Goal: Information Seeking & Learning: Learn about a topic

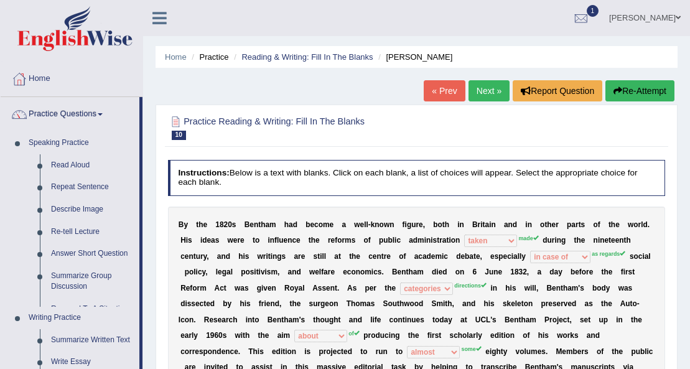
select select "taken"
select select "in case of"
select select "categories"
select select "about"
select select "almost"
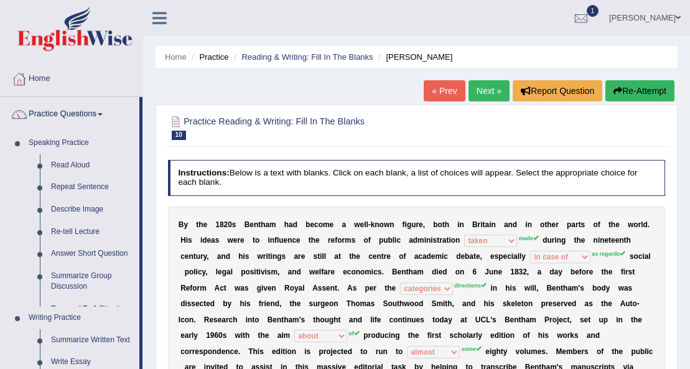
click at [45, 329] on link "Summarize Written Text" at bounding box center [92, 340] width 94 height 22
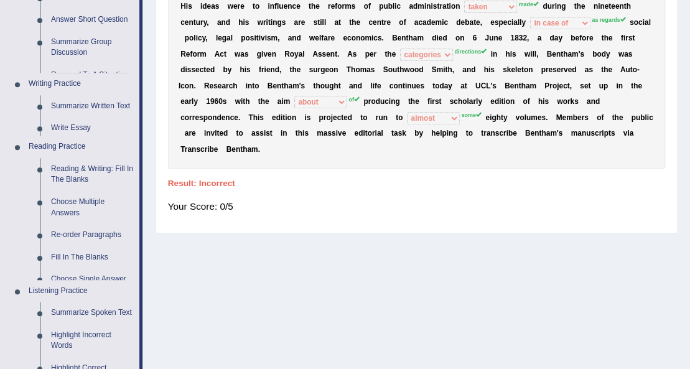
click at [45, 95] on link "Summarize Written Text" at bounding box center [92, 106] width 94 height 22
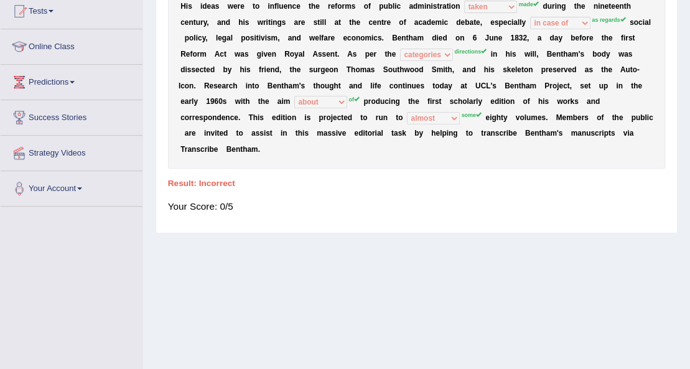
click at [45, 62] on link "Summarize Written Text" at bounding box center [92, 73] width 94 height 22
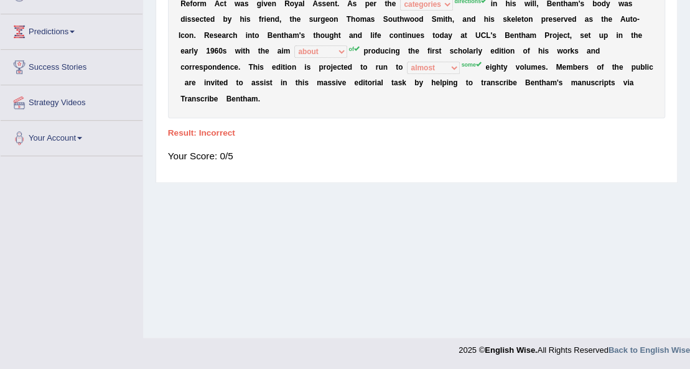
click at [45, 11] on link "Summarize Written Text" at bounding box center [92, 22] width 94 height 22
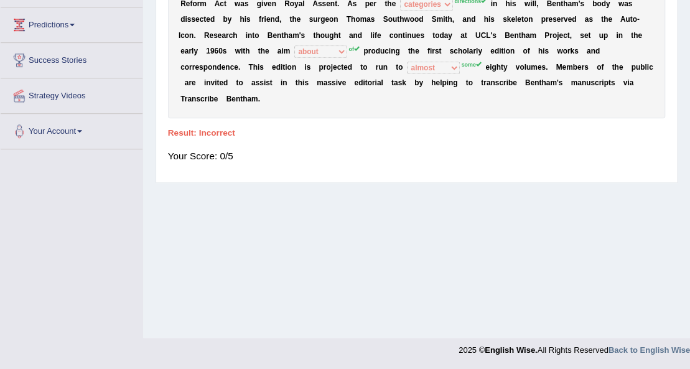
scroll to position [318, 0]
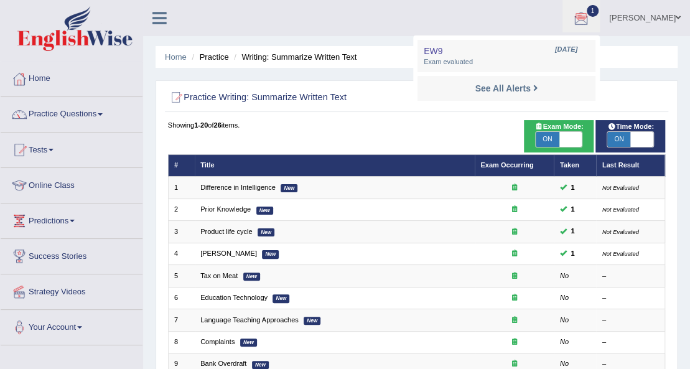
click at [384, 70] on div "Home Practice Writing: Summarize Written Text Practice Writing: Summarize Writt…" at bounding box center [416, 343] width 547 height 687
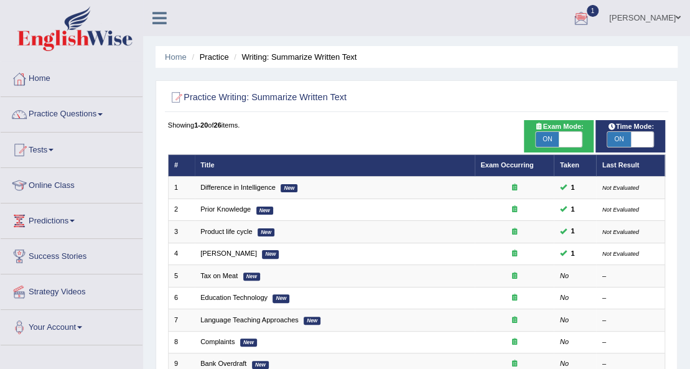
click at [672, 20] on link "[PERSON_NAME]" at bounding box center [644, 16] width 90 height 32
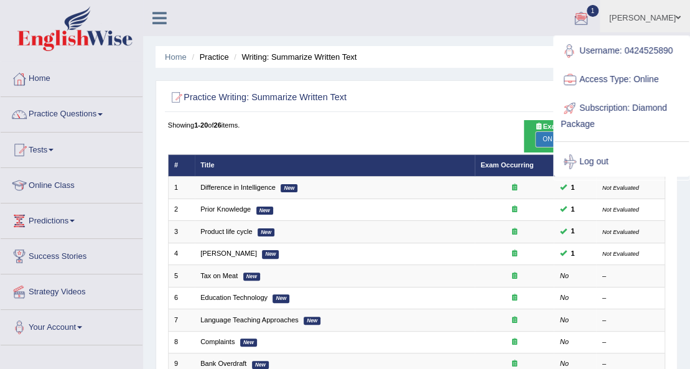
click at [494, 59] on ul "Home Practice Writing: Summarize Written Text" at bounding box center [416, 57] width 522 height 22
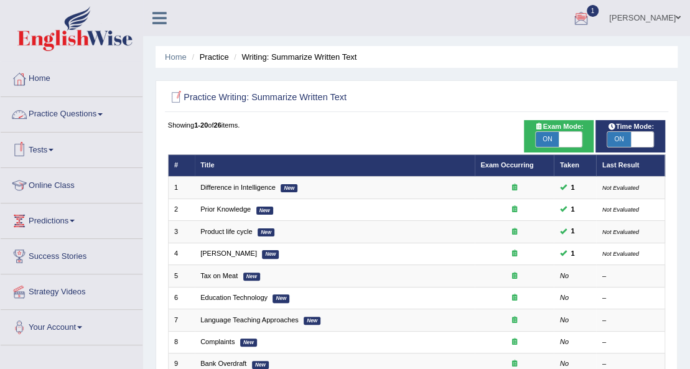
click at [101, 112] on link "Practice Questions" at bounding box center [72, 112] width 142 height 31
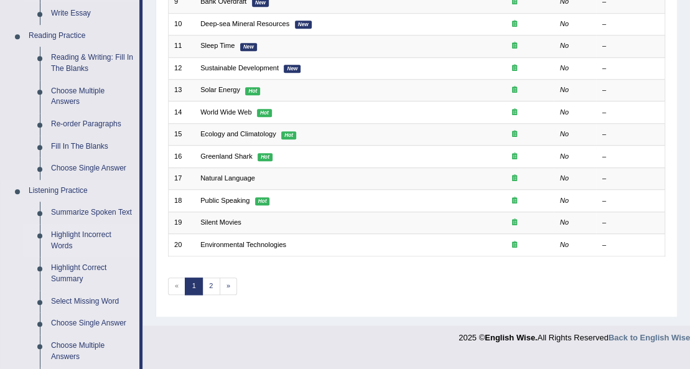
scroll to position [373, 0]
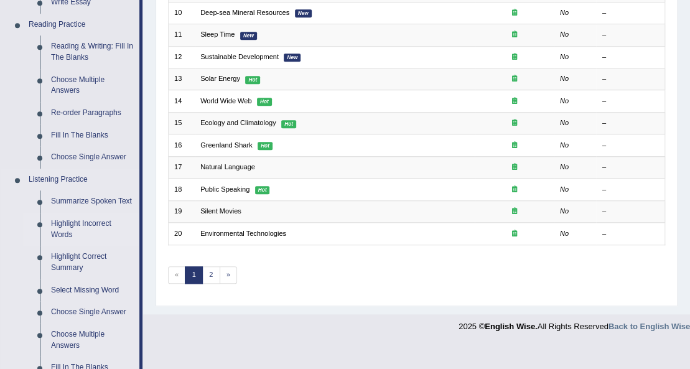
click at [76, 226] on link "Highlight Incorrect Words" at bounding box center [92, 229] width 94 height 33
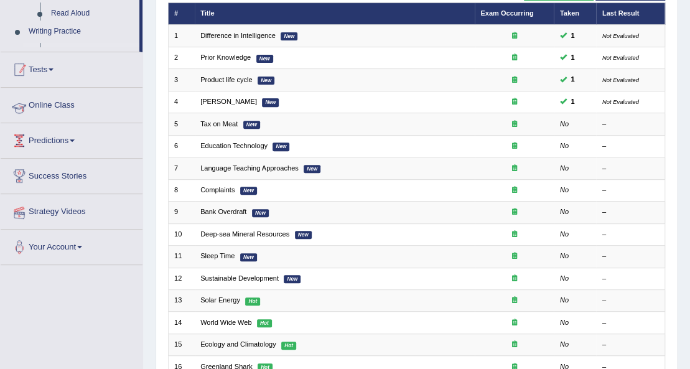
scroll to position [256, 0]
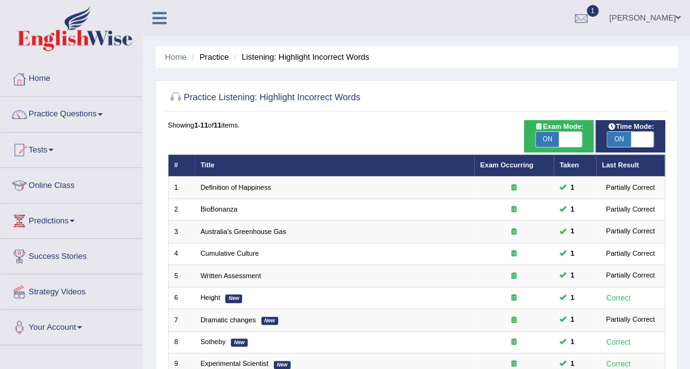
click at [552, 137] on span "ON" at bounding box center [546, 139] width 23 height 15
checkbox input "false"
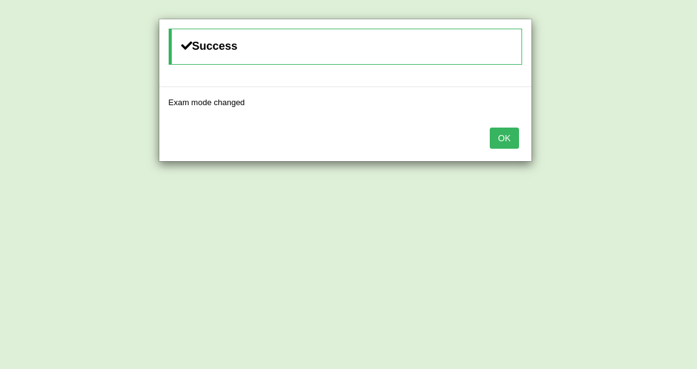
click at [509, 137] on button "OK" at bounding box center [503, 137] width 29 height 21
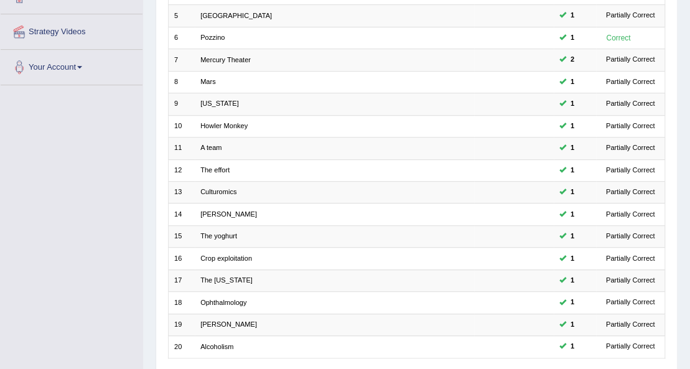
scroll to position [345, 0]
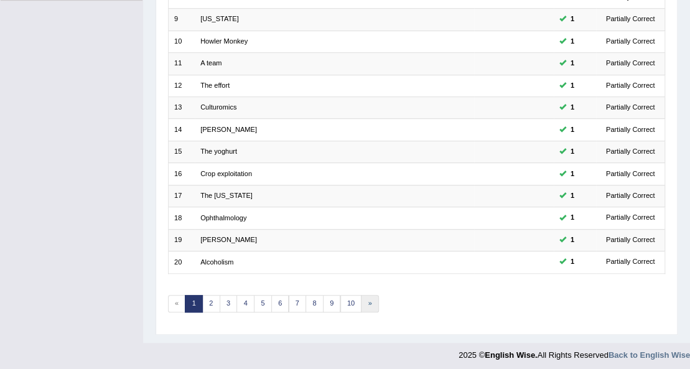
click at [365, 297] on link "»" at bounding box center [370, 303] width 18 height 17
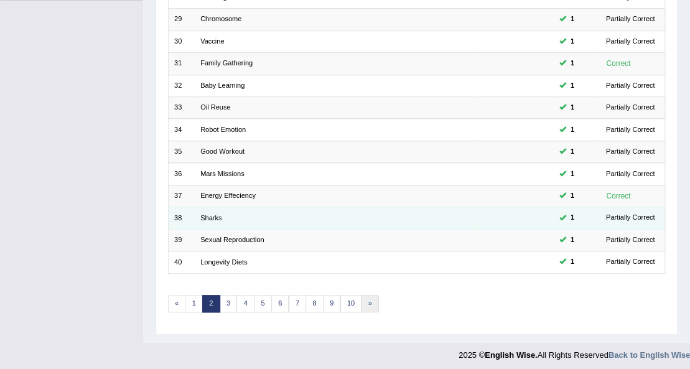
click at [363, 297] on link "»" at bounding box center [370, 303] width 18 height 17
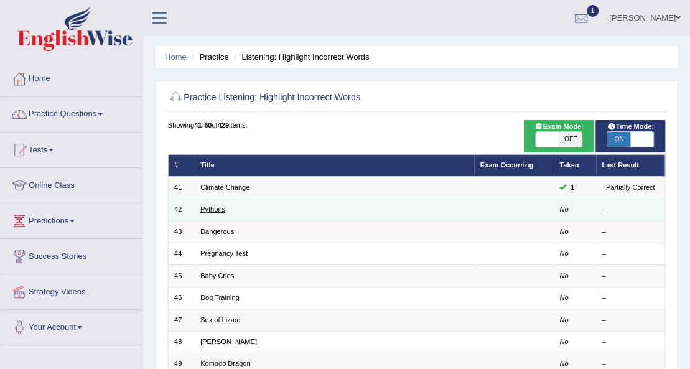
click at [213, 208] on link "Pythons" at bounding box center [212, 208] width 25 height 7
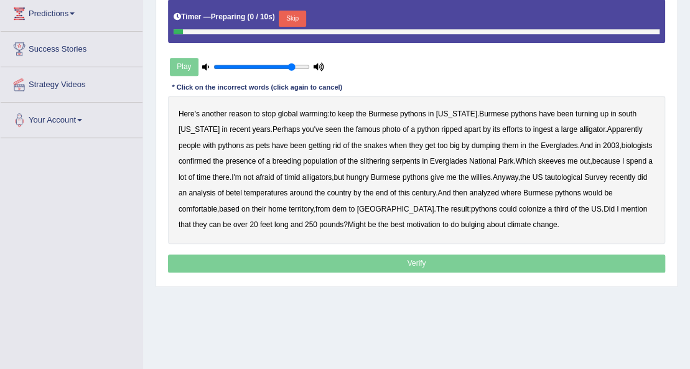
scroll to position [207, 0]
drag, startPoint x: 302, startPoint y: 62, endPoint x: 300, endPoint y: 76, distance: 13.8
type input "1"
click at [304, 63] on input "range" at bounding box center [261, 67] width 96 height 9
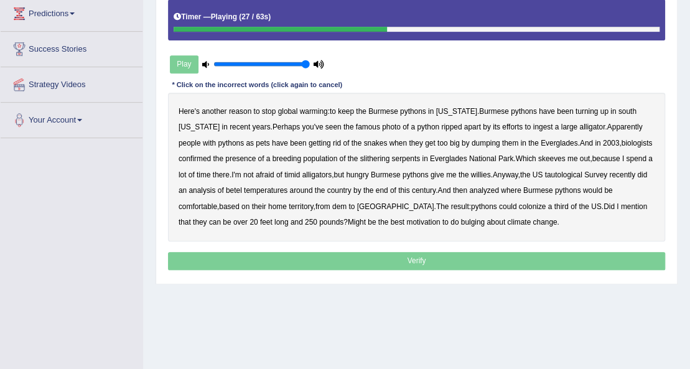
click at [430, 159] on b "Everglades" at bounding box center [448, 158] width 37 height 9
click at [332, 202] on b "dem" at bounding box center [339, 206] width 14 height 9
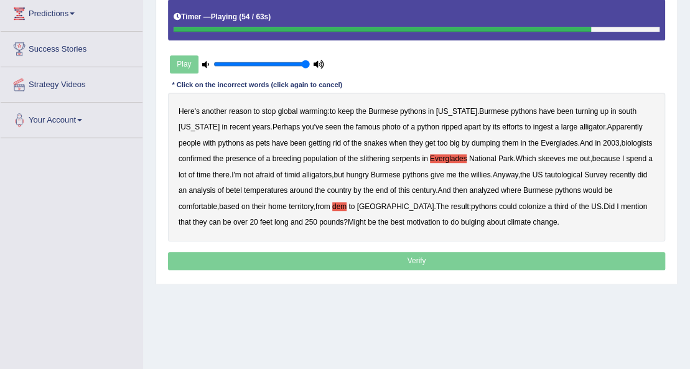
click at [519, 206] on b "colonize" at bounding box center [532, 206] width 27 height 9
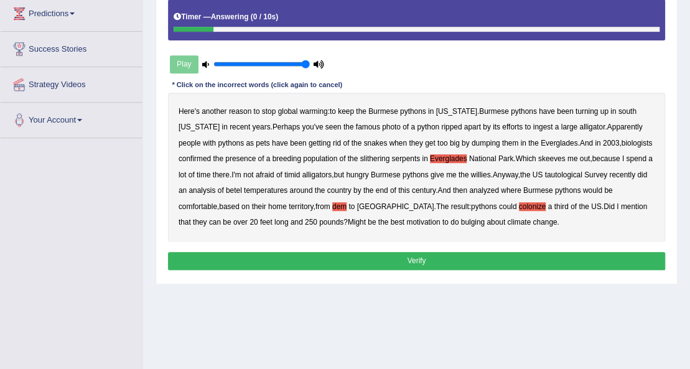
click at [326, 252] on button "Verify" at bounding box center [417, 261] width 498 height 18
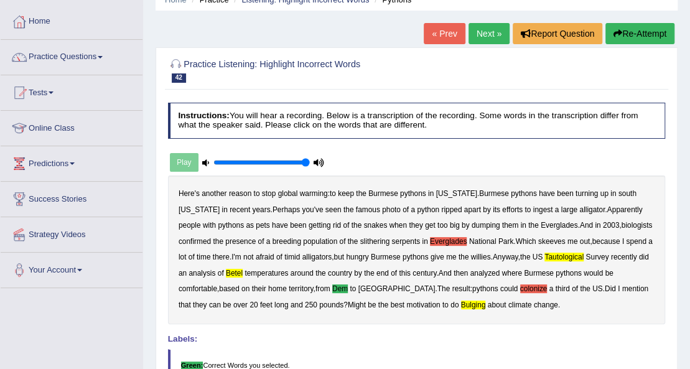
scroll to position [35, 0]
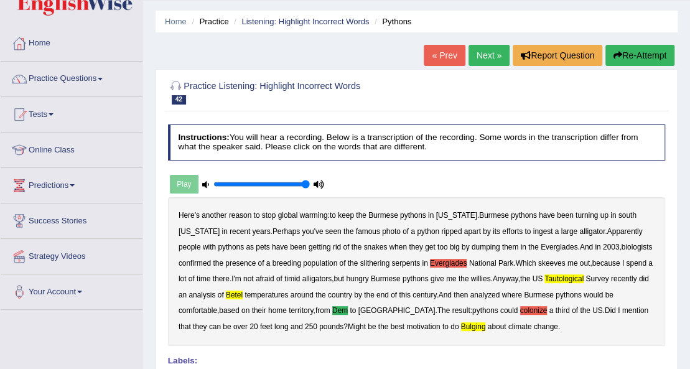
click at [476, 61] on link "Next »" at bounding box center [488, 55] width 41 height 21
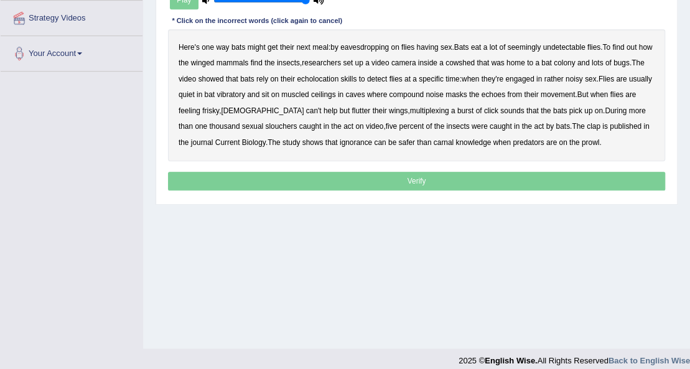
scroll to position [201, 0]
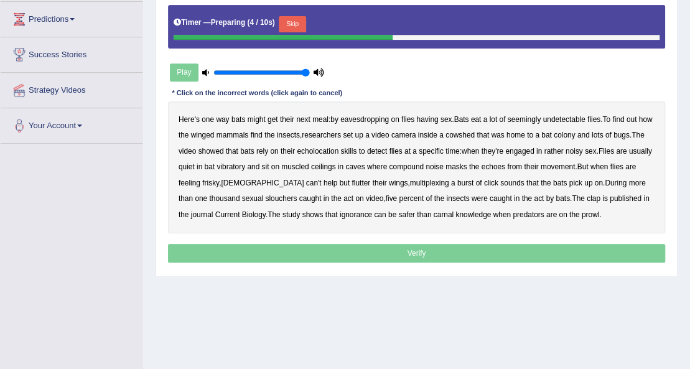
click at [294, 20] on button "Skip" at bounding box center [292, 24] width 27 height 16
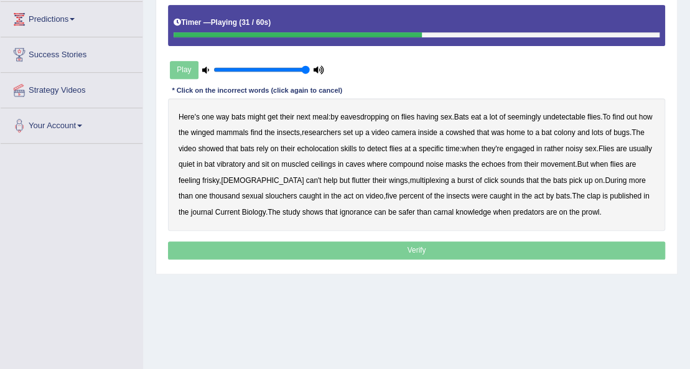
click at [245, 164] on b "vibratory" at bounding box center [230, 164] width 29 height 9
click at [308, 162] on b "muscled" at bounding box center [294, 164] width 27 height 9
click at [410, 177] on b "multiplexing" at bounding box center [429, 180] width 39 height 9
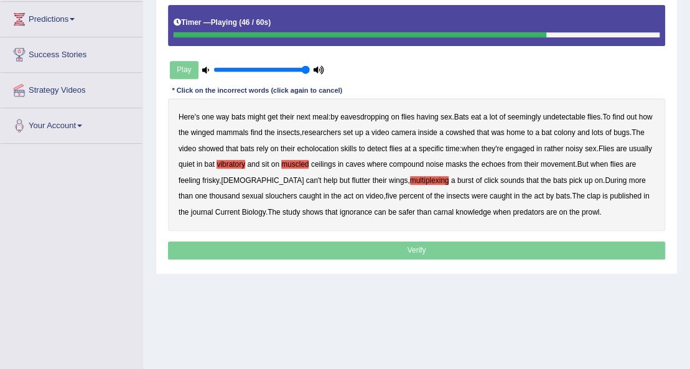
drag, startPoint x: 250, startPoint y: 195, endPoint x: 257, endPoint y: 195, distance: 7.5
click at [265, 195] on b "slouchers" at bounding box center [281, 196] width 32 height 9
click at [586, 196] on b "clap" at bounding box center [593, 196] width 14 height 9
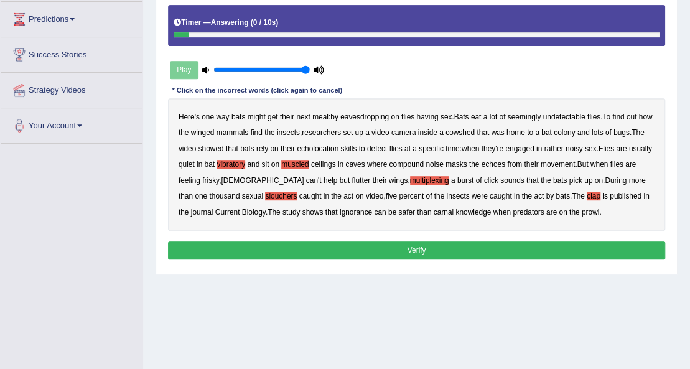
click at [394, 246] on button "Verify" at bounding box center [417, 250] width 498 height 18
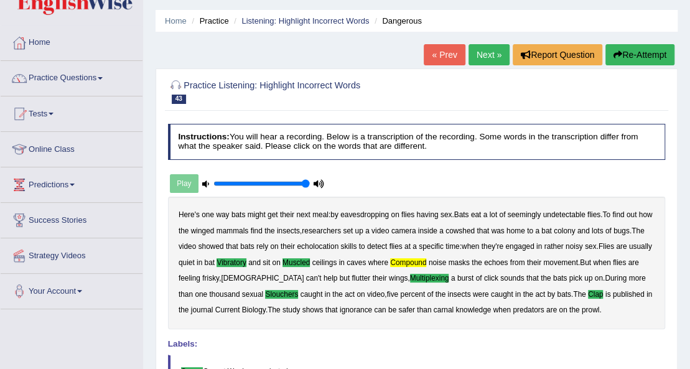
scroll to position [35, 0]
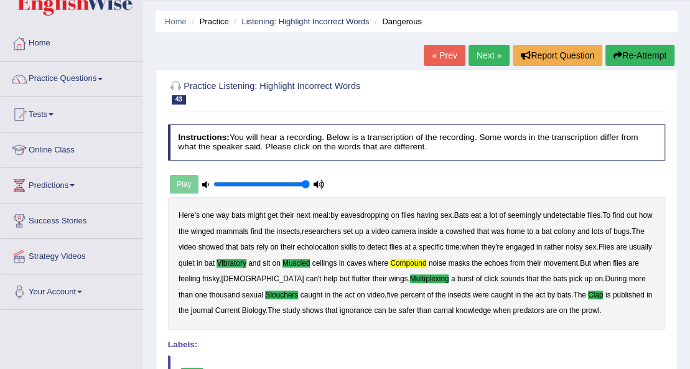
click at [488, 52] on link "Next »" at bounding box center [488, 55] width 41 height 21
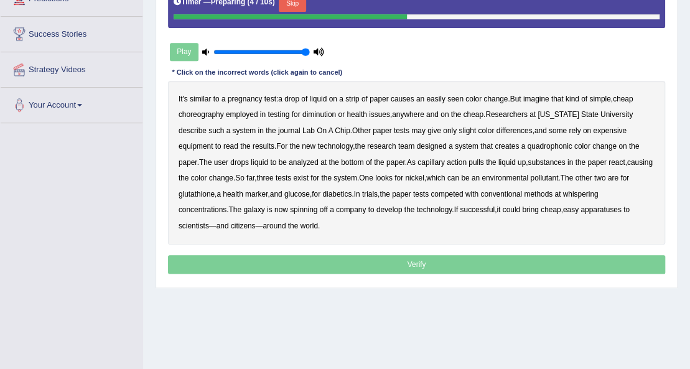
scroll to position [207, 0]
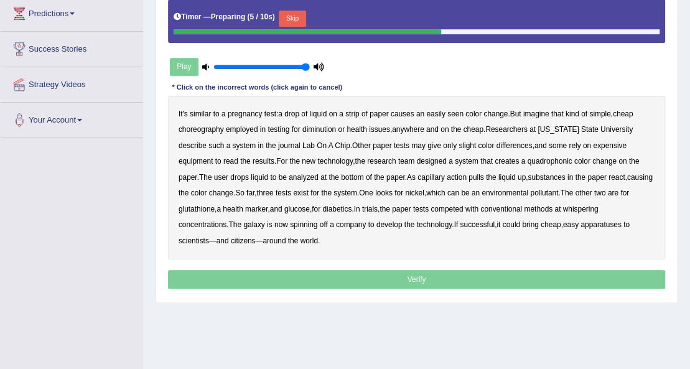
click at [303, 14] on button "Skip" at bounding box center [292, 19] width 27 height 16
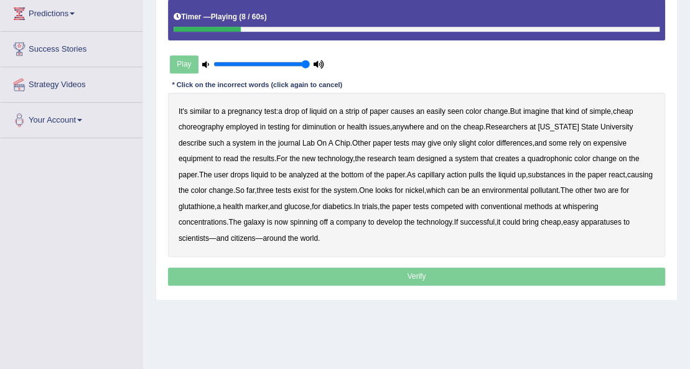
click at [197, 127] on b "choreography" at bounding box center [200, 127] width 45 height 9
click at [316, 124] on b "diminution" at bounding box center [319, 127] width 34 height 9
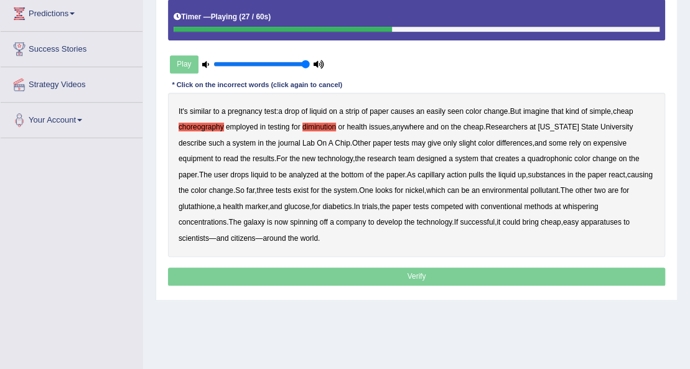
drag, startPoint x: 554, startPoint y: 159, endPoint x: 575, endPoint y: 159, distance: 20.5
click at [555, 159] on b "quadrophonic" at bounding box center [549, 158] width 45 height 9
drag, startPoint x: 216, startPoint y: 201, endPoint x: 226, endPoint y: 206, distance: 11.1
click at [215, 204] on b "glutathione" at bounding box center [196, 206] width 36 height 9
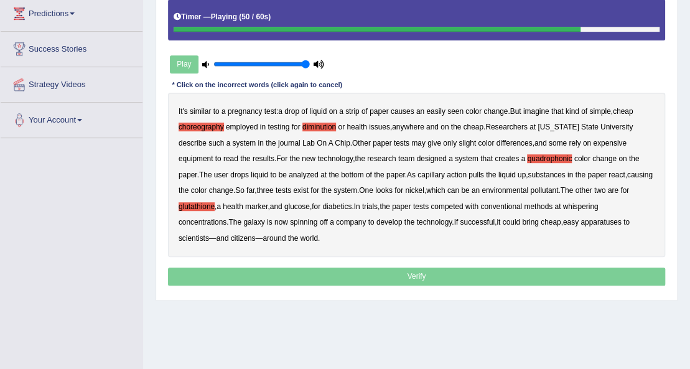
drag, startPoint x: 625, startPoint y: 205, endPoint x: 614, endPoint y: 206, distance: 10.6
click at [598, 205] on b "whispering" at bounding box center [579, 206] width 35 height 9
drag, startPoint x: 253, startPoint y: 219, endPoint x: 274, endPoint y: 221, distance: 20.7
click at [257, 220] on b "galaxy" at bounding box center [253, 222] width 21 height 9
drag, startPoint x: 614, startPoint y: 221, endPoint x: 614, endPoint y: 235, distance: 14.3
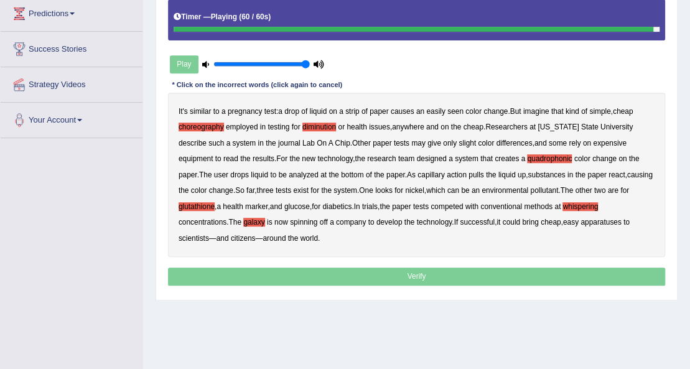
click at [615, 222] on b "apparatuses" at bounding box center [600, 222] width 40 height 9
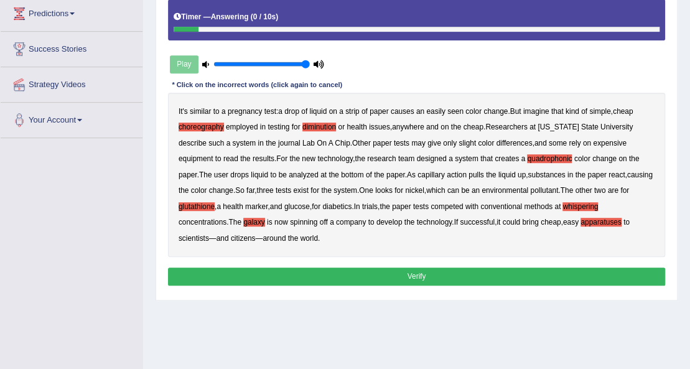
click at [394, 273] on button "Verify" at bounding box center [417, 276] width 498 height 18
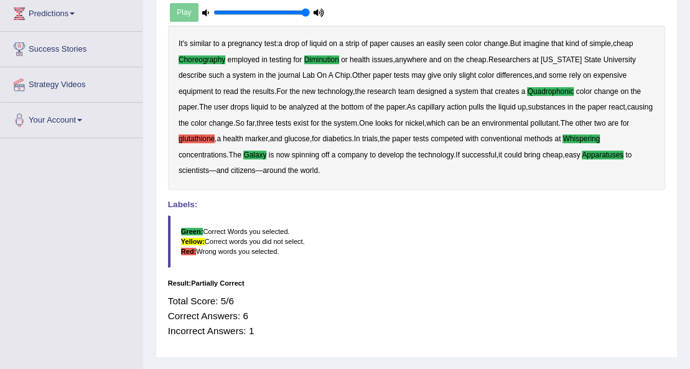
click at [215, 136] on b "glutathione" at bounding box center [196, 138] width 36 height 9
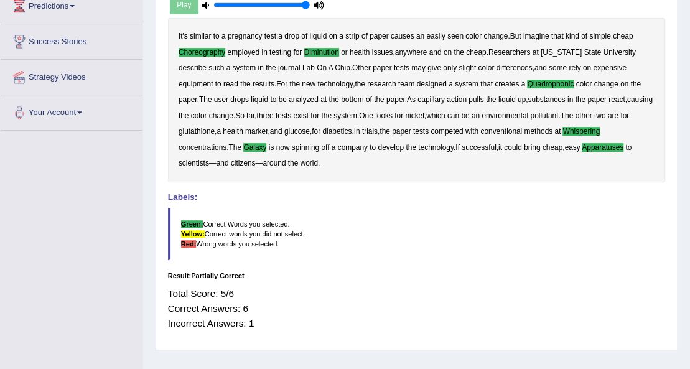
scroll to position [35, 0]
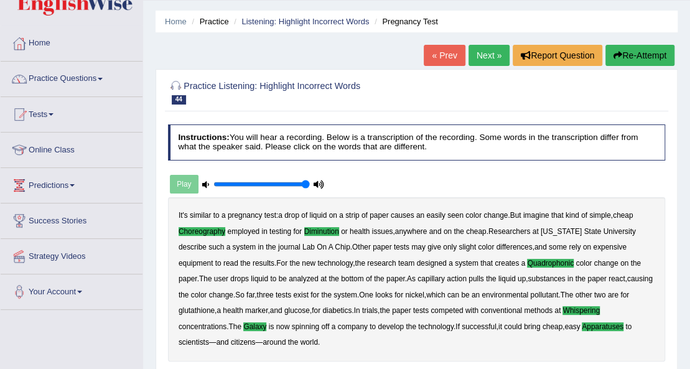
click at [475, 52] on link "Next »" at bounding box center [488, 55] width 41 height 21
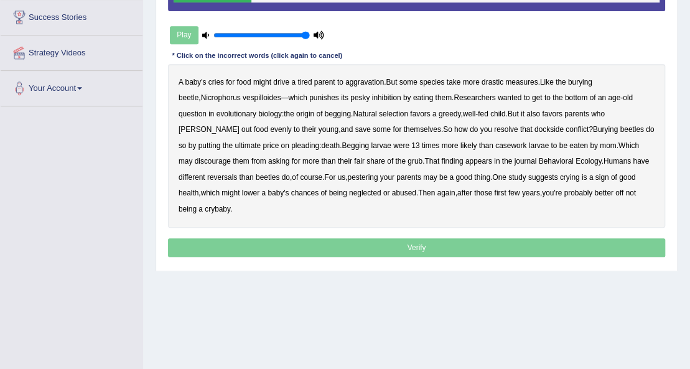
scroll to position [160, 0]
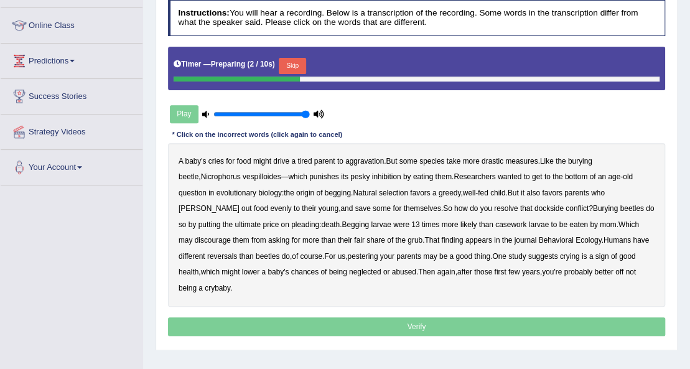
click at [300, 58] on button "Skip" at bounding box center [292, 66] width 27 height 16
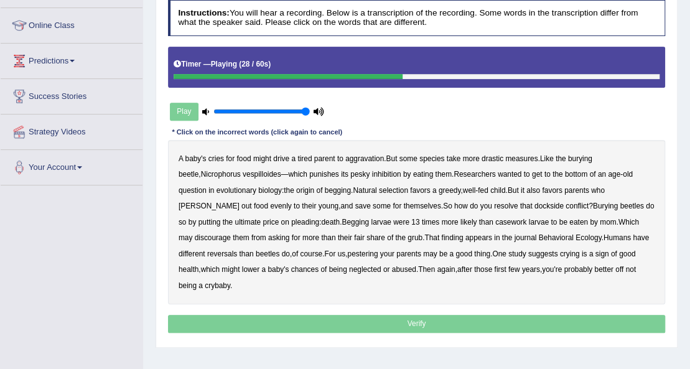
drag, startPoint x: 429, startPoint y: 205, endPoint x: 449, endPoint y: 205, distance: 19.9
click at [534, 205] on b "dockside" at bounding box center [548, 205] width 29 height 9
click at [495, 223] on b "casework" at bounding box center [510, 222] width 31 height 9
click at [231, 233] on b "discourage" at bounding box center [213, 237] width 36 height 9
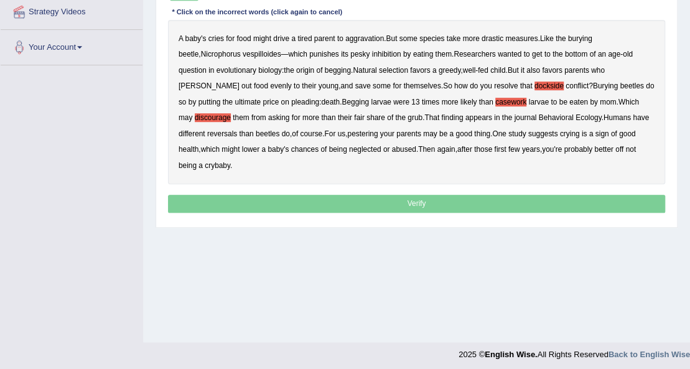
scroll to position [284, 0]
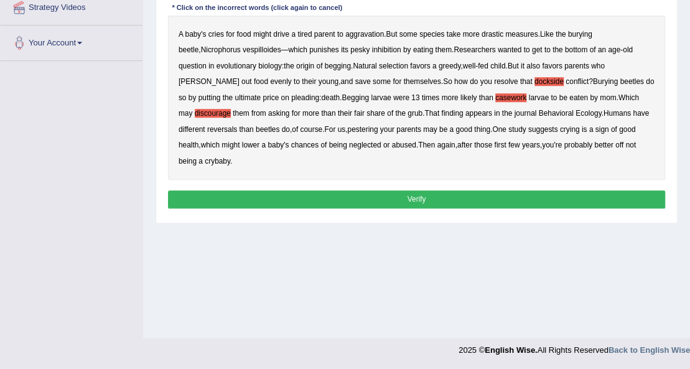
click at [438, 190] on button "Verify" at bounding box center [417, 199] width 498 height 18
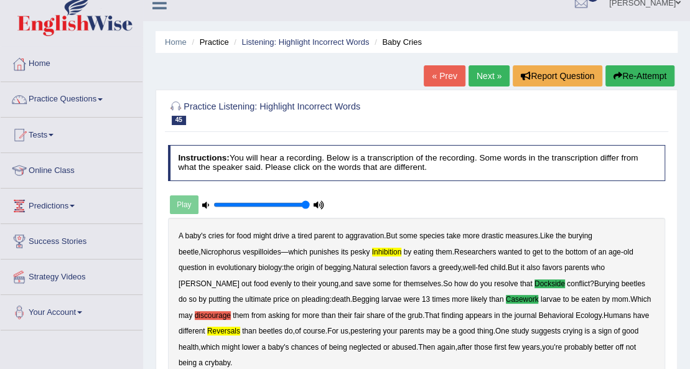
scroll to position [0, 0]
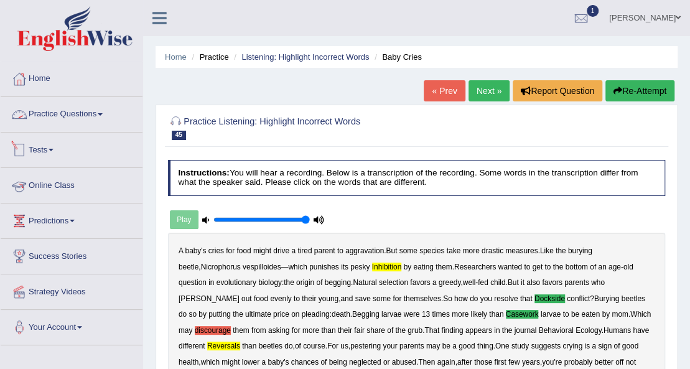
click at [97, 115] on link "Practice Questions" at bounding box center [72, 112] width 142 height 31
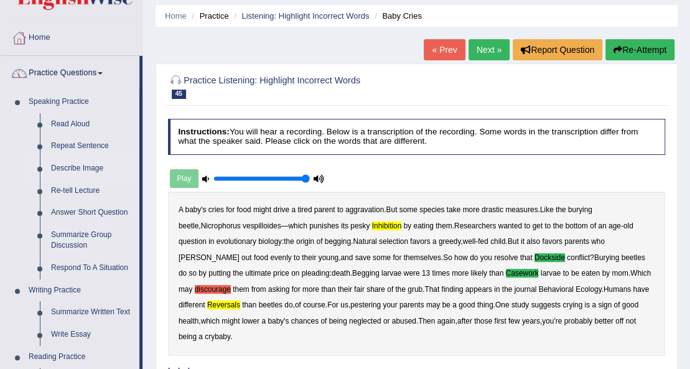
scroll to position [124, 0]
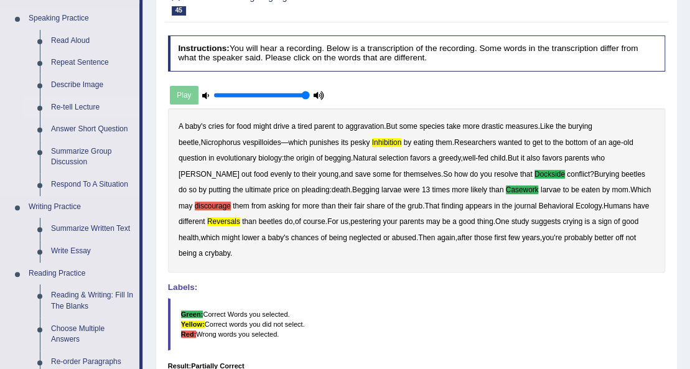
click at [76, 102] on link "Re-tell Lecture" at bounding box center [92, 107] width 94 height 22
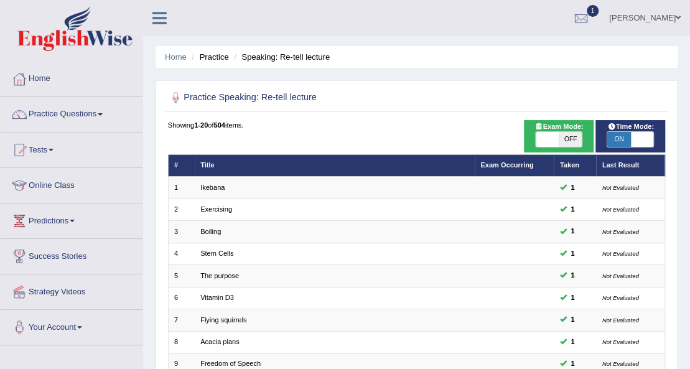
click at [562, 141] on span "OFF" at bounding box center [569, 139] width 23 height 15
checkbox input "true"
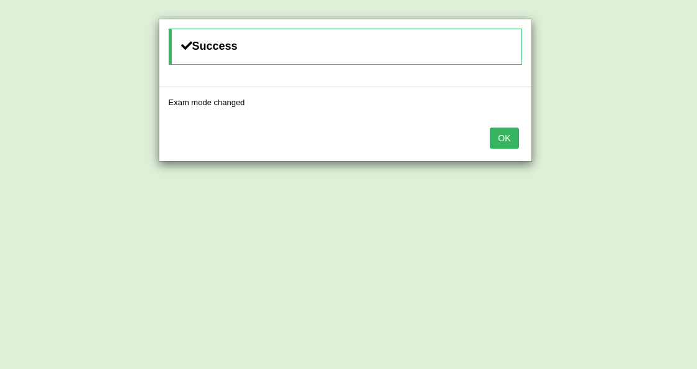
click at [499, 134] on button "OK" at bounding box center [503, 137] width 29 height 21
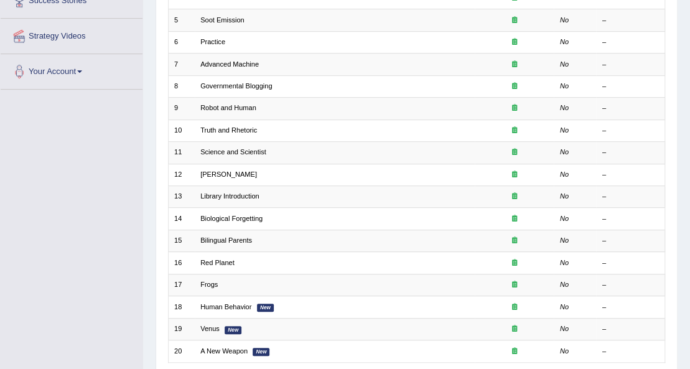
scroll to position [114, 0]
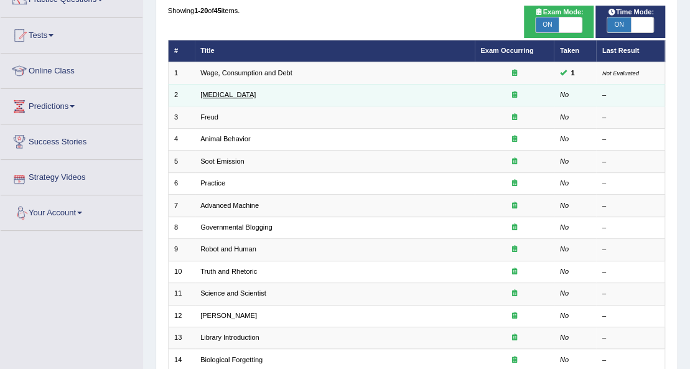
click at [248, 91] on link "[MEDICAL_DATA]" at bounding box center [227, 94] width 55 height 7
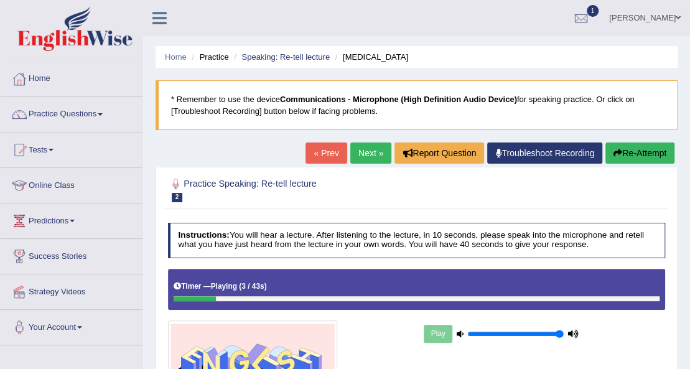
scroll to position [284, 0]
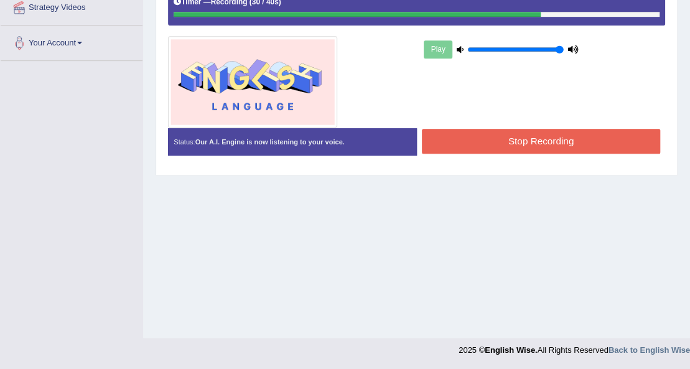
drag, startPoint x: 0, startPoint y: 0, endPoint x: 521, endPoint y: 140, distance: 539.0
click at [511, 144] on button "Stop Recording" at bounding box center [541, 141] width 238 height 24
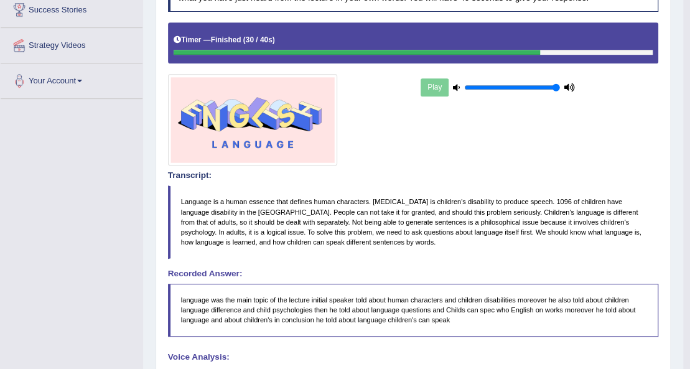
scroll to position [122, 0]
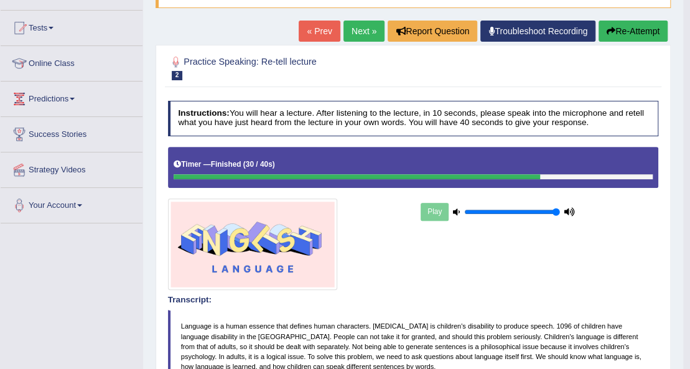
click at [354, 29] on link "Next »" at bounding box center [363, 31] width 41 height 21
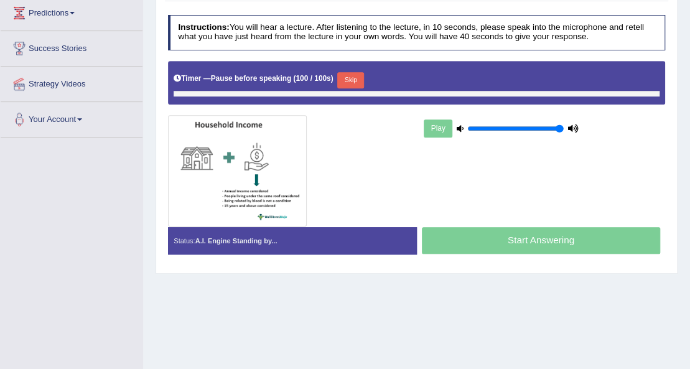
scroll to position [207, 0]
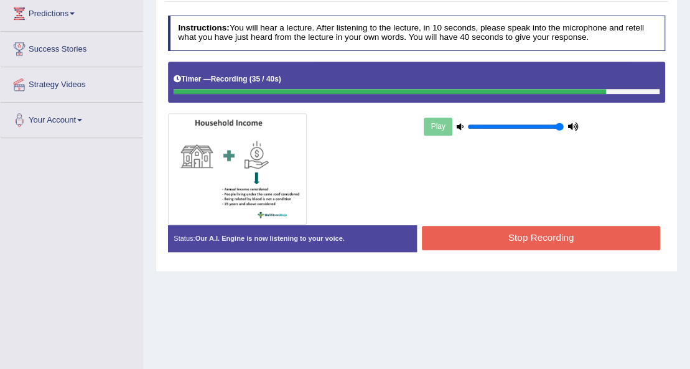
drag, startPoint x: 515, startPoint y: 233, endPoint x: 535, endPoint y: 240, distance: 21.3
click at [515, 233] on button "Stop Recording" at bounding box center [541, 238] width 238 height 24
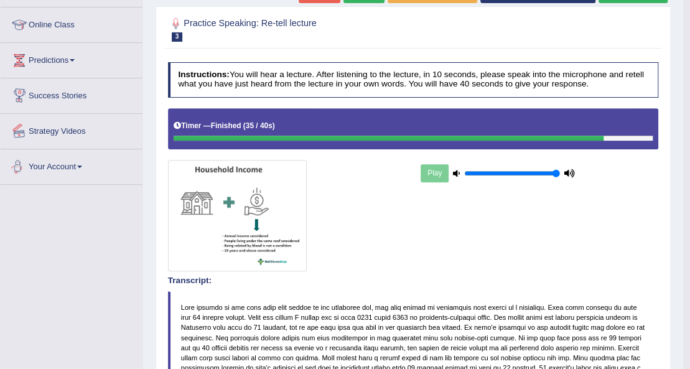
scroll to position [44, 0]
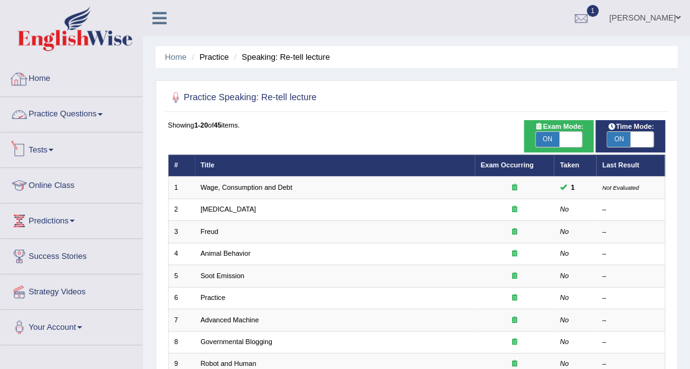
click at [73, 112] on link "Practice Questions" at bounding box center [72, 112] width 142 height 31
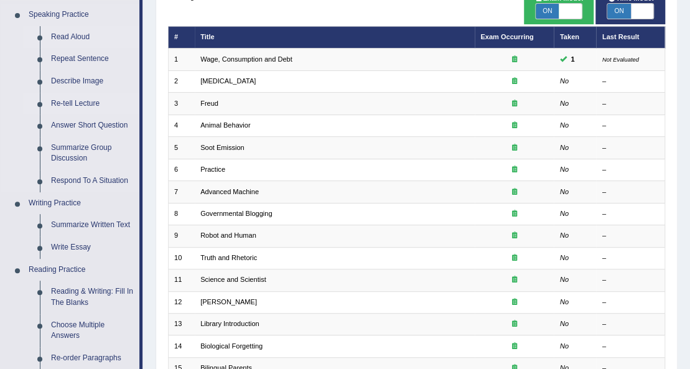
scroll to position [126, 0]
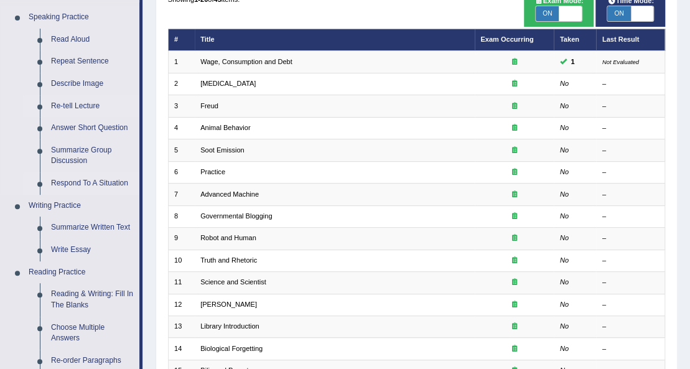
click at [87, 180] on link "Respond To A Situation" at bounding box center [92, 183] width 94 height 22
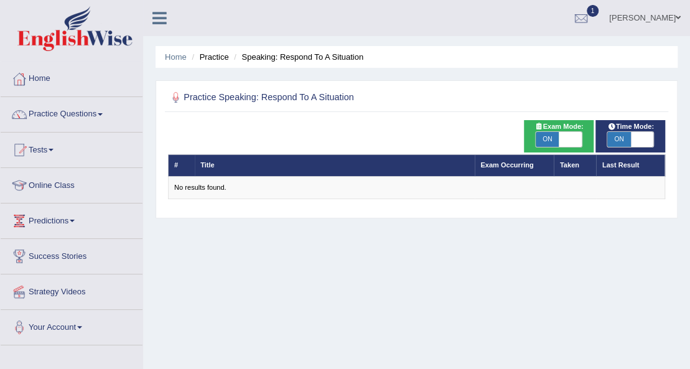
click at [545, 137] on span "ON" at bounding box center [546, 139] width 23 height 15
checkbox input "false"
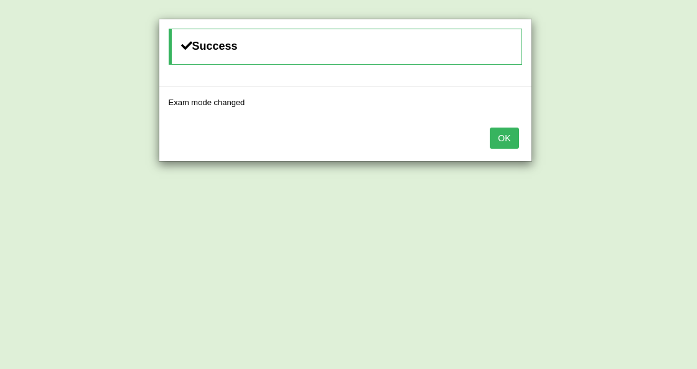
click at [512, 136] on button "OK" at bounding box center [503, 137] width 29 height 21
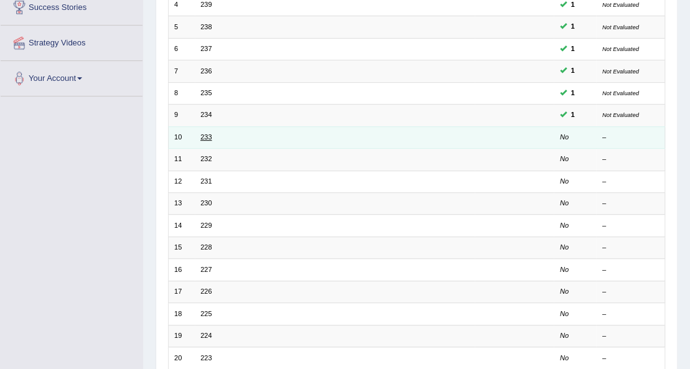
click at [205, 133] on link "233" at bounding box center [205, 136] width 11 height 7
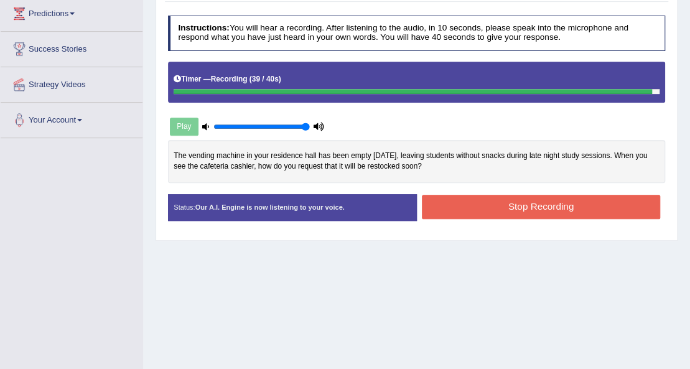
click at [572, 203] on button "Stop Recording" at bounding box center [541, 207] width 238 height 24
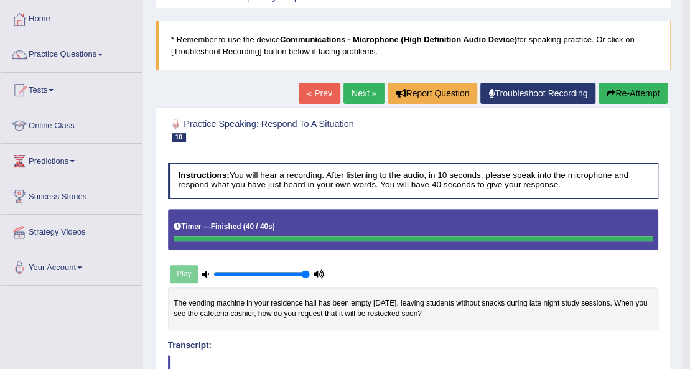
scroll to position [35, 0]
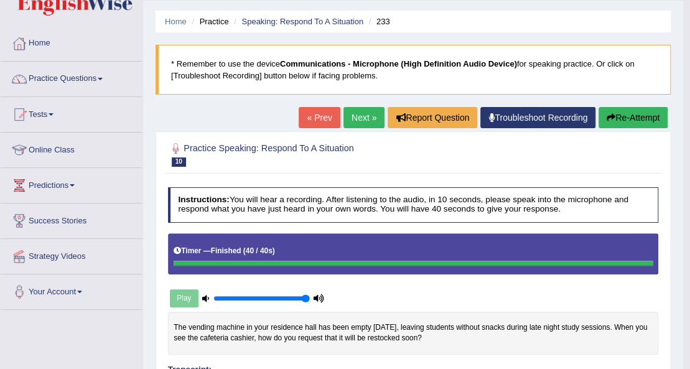
click at [356, 113] on link "Next »" at bounding box center [363, 117] width 41 height 21
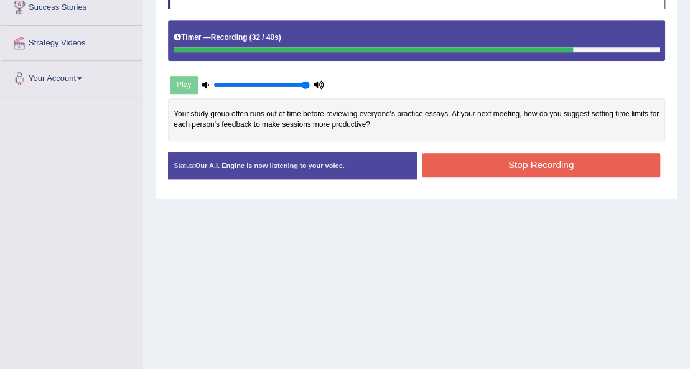
click at [578, 159] on button "Stop Recording" at bounding box center [541, 165] width 238 height 24
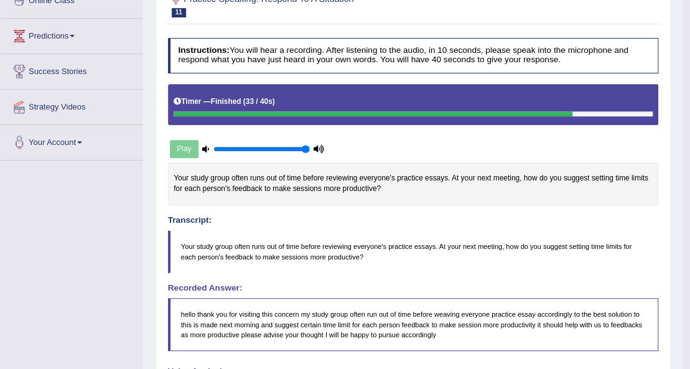
scroll to position [60, 0]
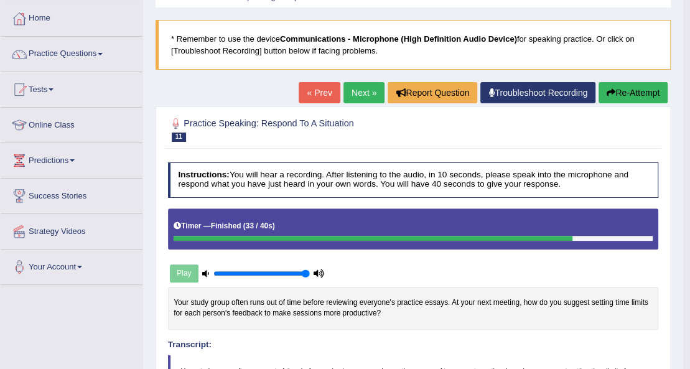
click at [356, 88] on link "Next »" at bounding box center [363, 92] width 41 height 21
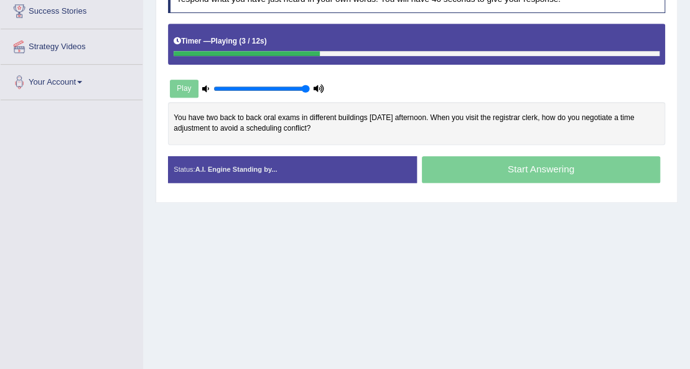
scroll to position [284, 0]
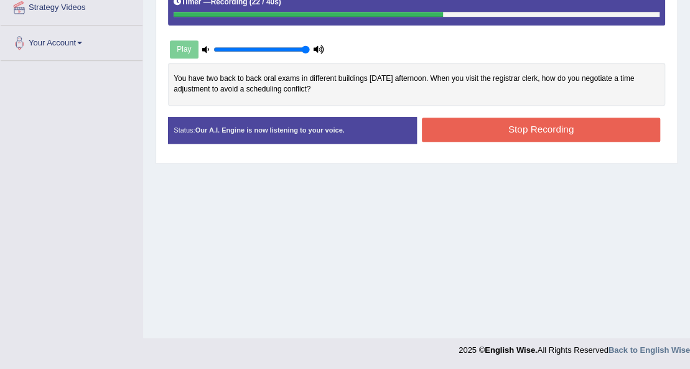
click at [483, 129] on button "Stop Recording" at bounding box center [541, 130] width 238 height 24
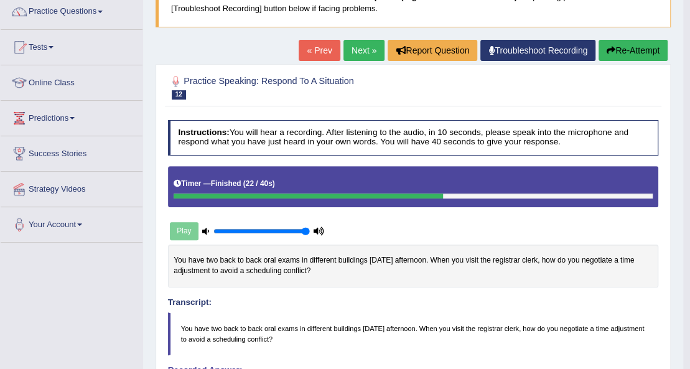
scroll to position [102, 0]
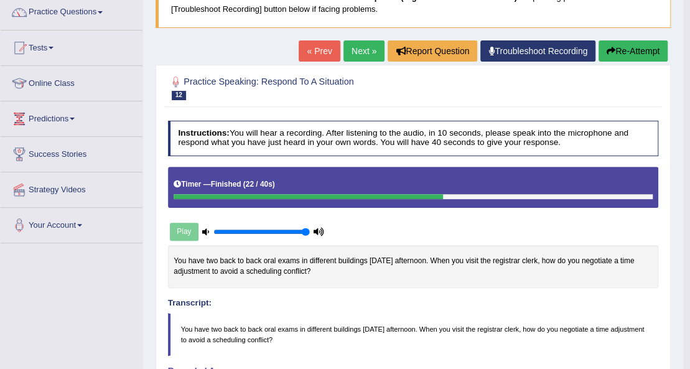
click at [359, 49] on link "Next »" at bounding box center [363, 50] width 41 height 21
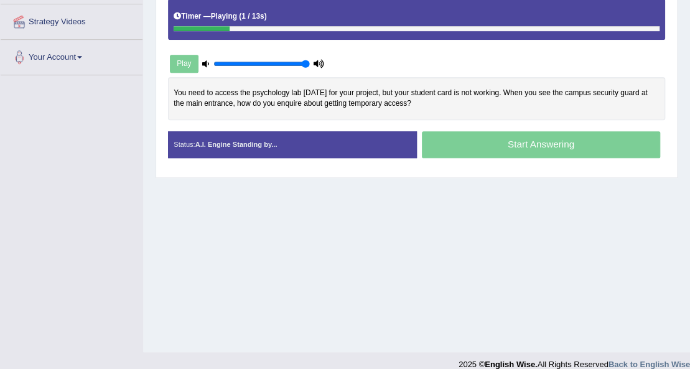
scroll to position [284, 0]
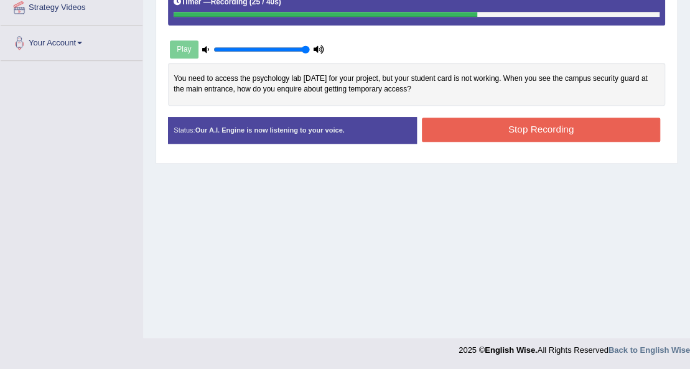
click at [480, 118] on button "Stop Recording" at bounding box center [541, 130] width 238 height 24
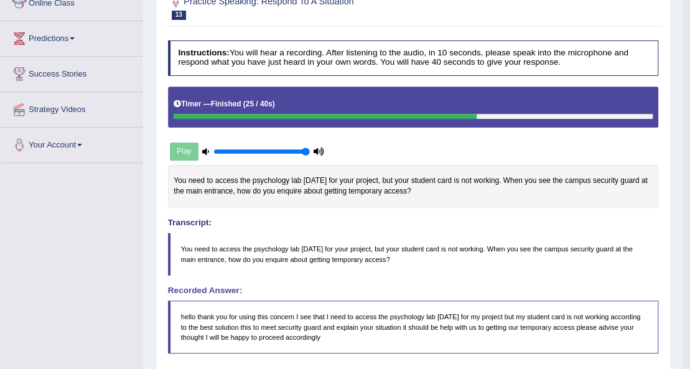
scroll to position [0, 0]
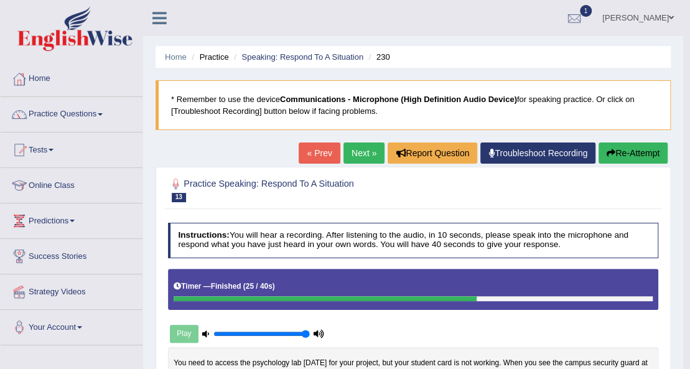
click at [353, 152] on link "Next »" at bounding box center [363, 152] width 41 height 21
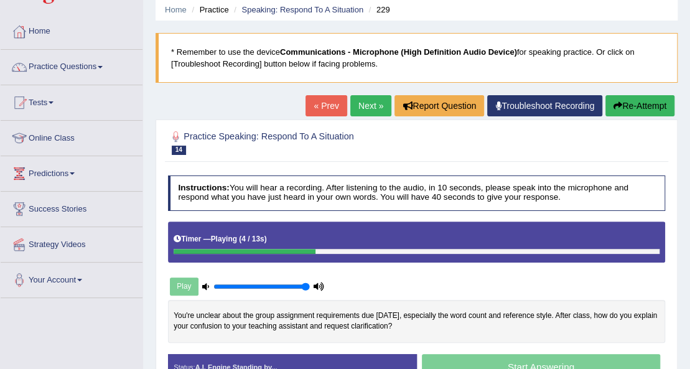
scroll to position [249, 0]
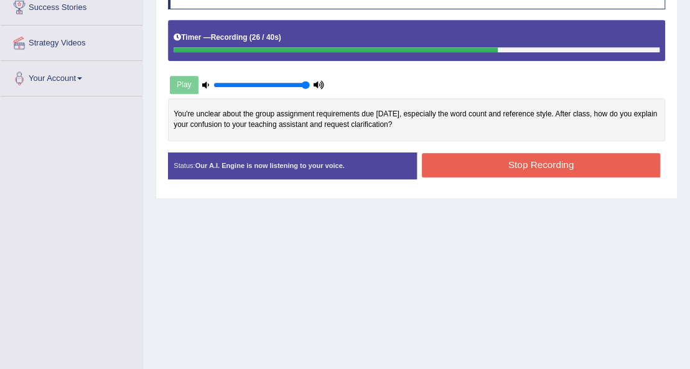
click at [461, 163] on button "Stop Recording" at bounding box center [541, 165] width 238 height 24
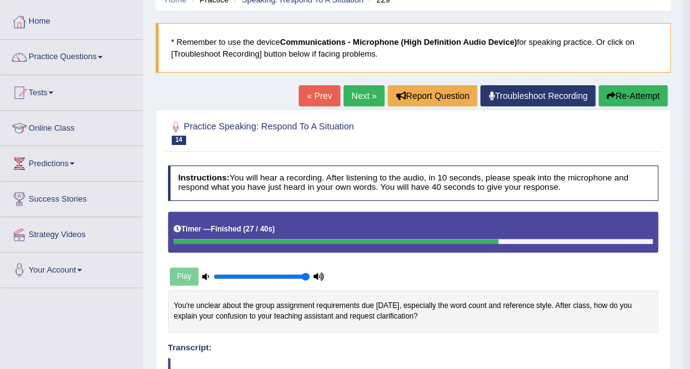
scroll to position [0, 0]
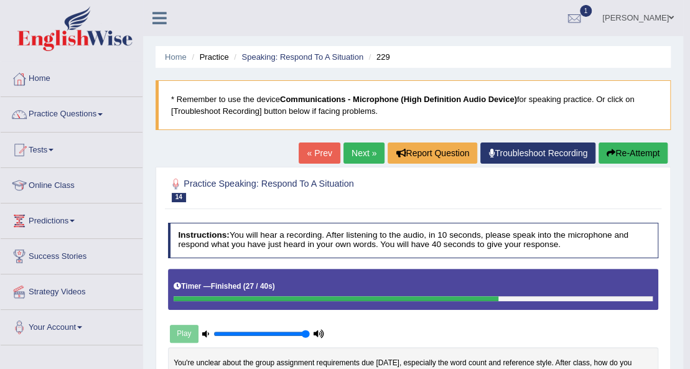
click at [363, 148] on link "Next »" at bounding box center [363, 152] width 41 height 21
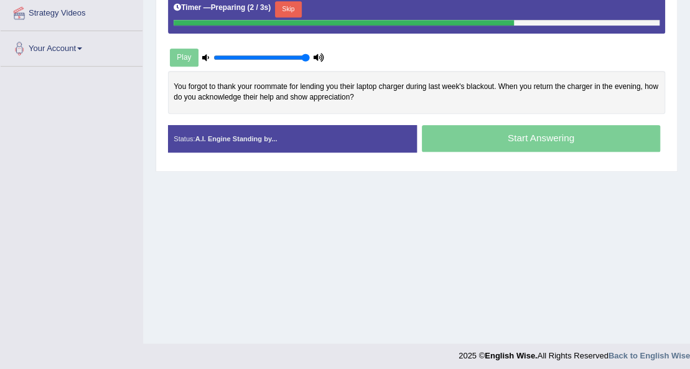
scroll to position [284, 0]
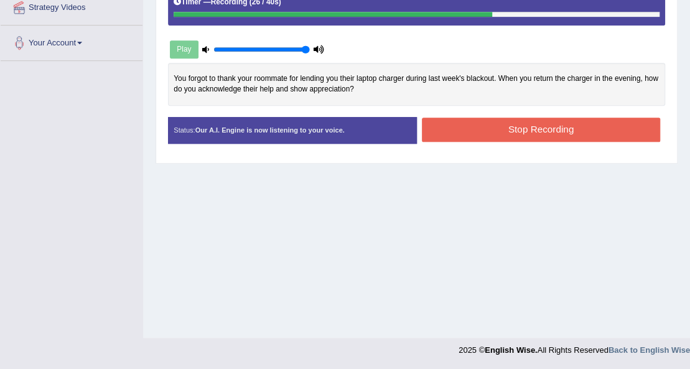
click at [437, 123] on button "Stop Recording" at bounding box center [541, 130] width 238 height 24
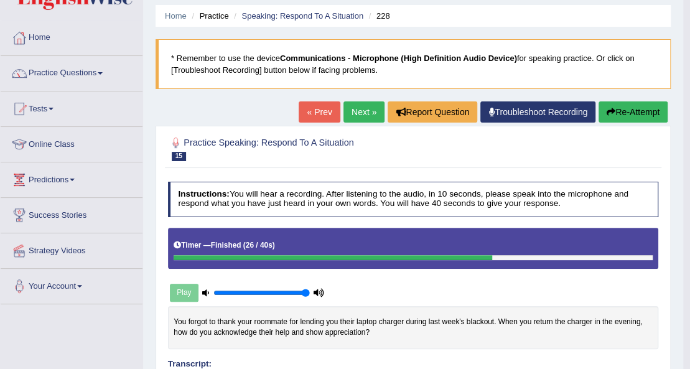
scroll to position [0, 0]
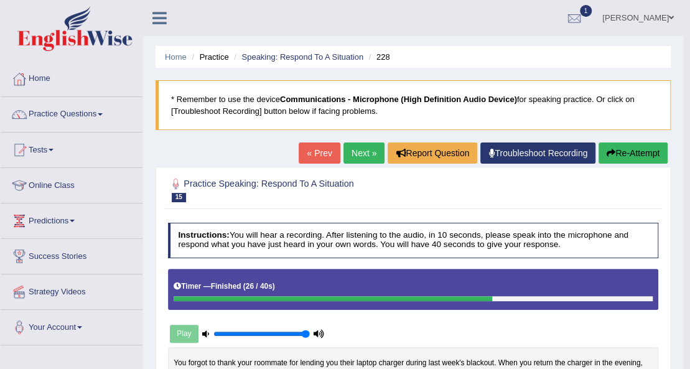
click at [103, 111] on link "Practice Questions" at bounding box center [72, 112] width 142 height 31
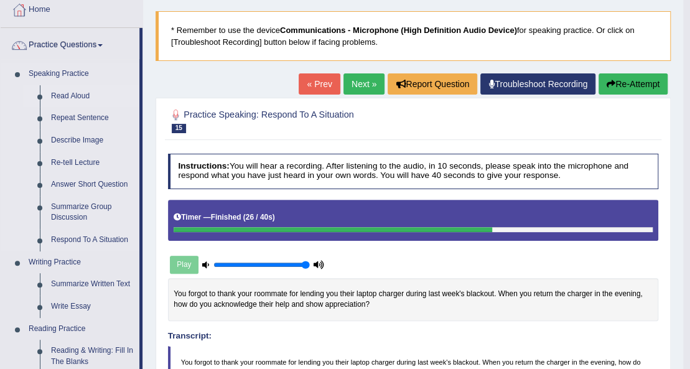
scroll to position [83, 0]
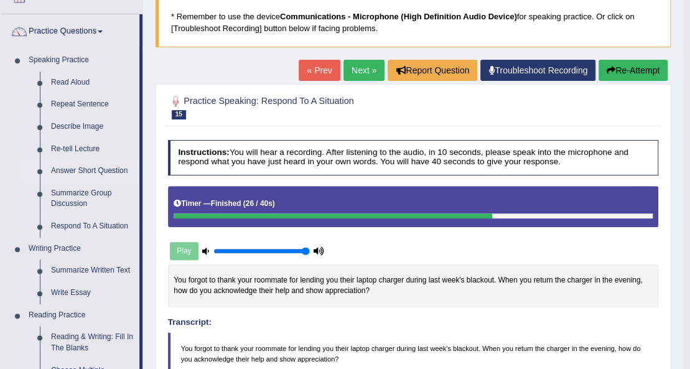
click at [85, 171] on link "Answer Short Question" at bounding box center [92, 171] width 94 height 22
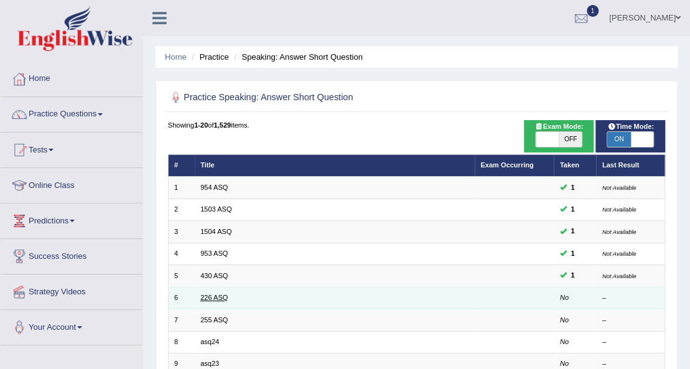
click at [214, 295] on link "226 ASQ" at bounding box center [213, 297] width 27 height 7
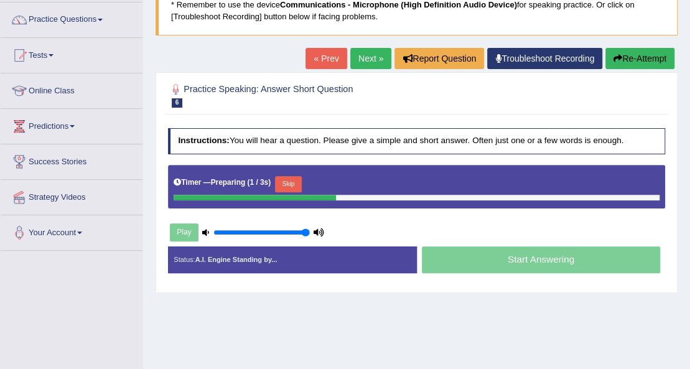
scroll to position [124, 0]
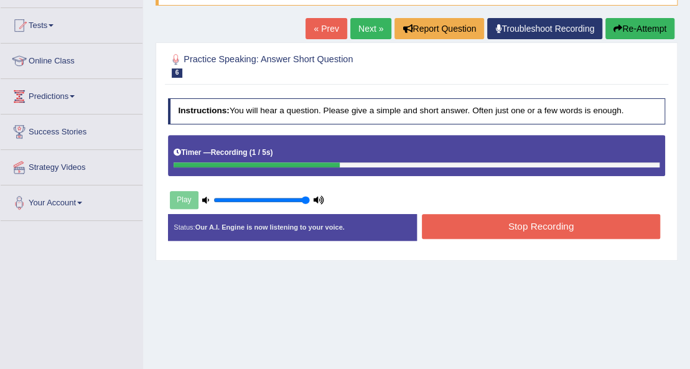
click at [468, 222] on button "Stop Recording" at bounding box center [541, 226] width 238 height 24
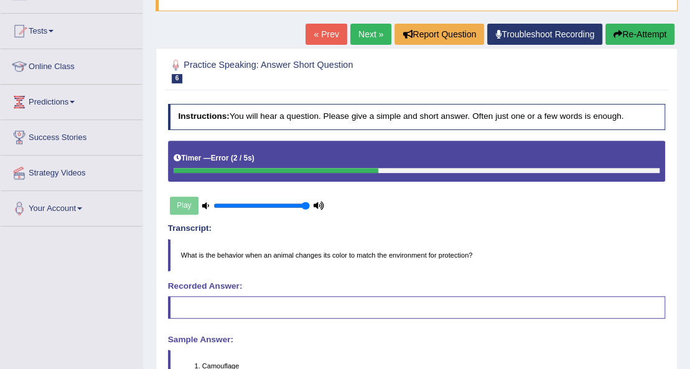
scroll to position [118, 0]
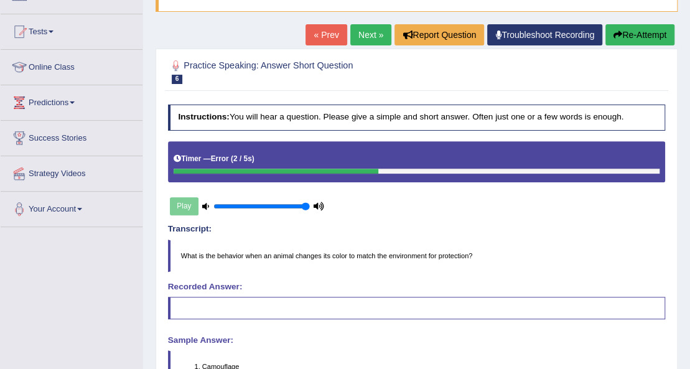
click at [361, 28] on link "Next »" at bounding box center [370, 34] width 41 height 21
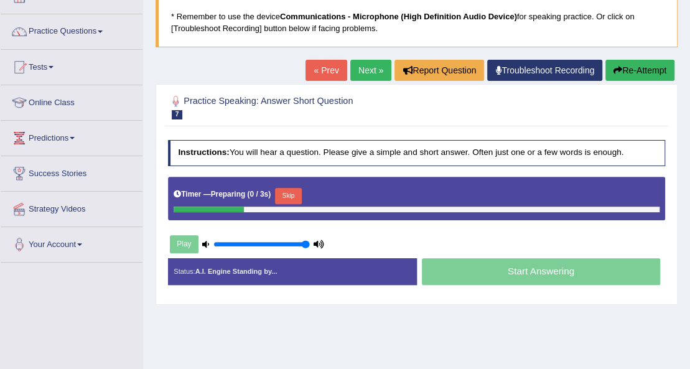
scroll to position [83, 0]
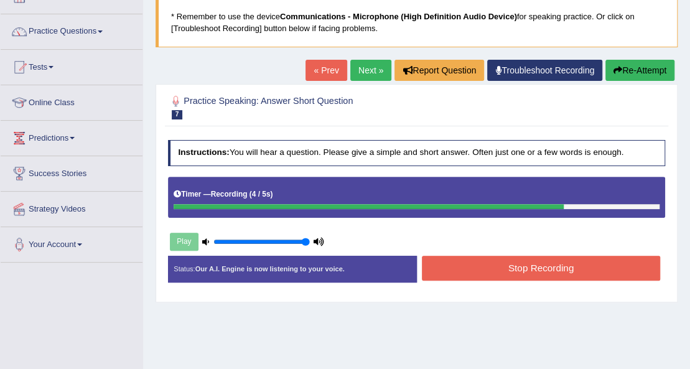
click at [471, 260] on button "Stop Recording" at bounding box center [541, 268] width 238 height 24
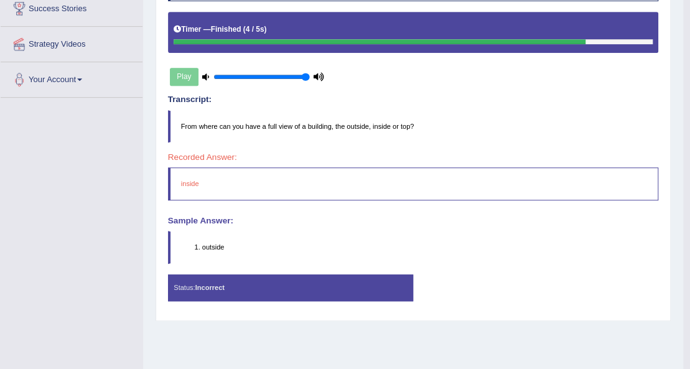
scroll to position [77, 0]
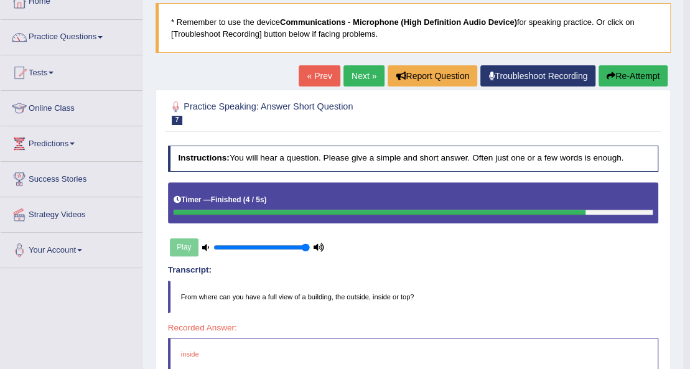
click at [357, 73] on link "Next »" at bounding box center [363, 75] width 41 height 21
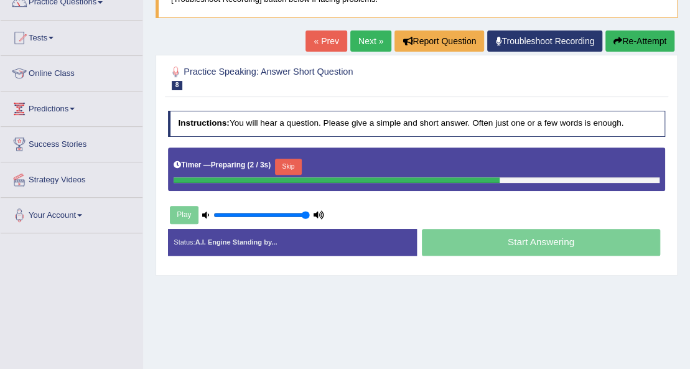
scroll to position [124, 0]
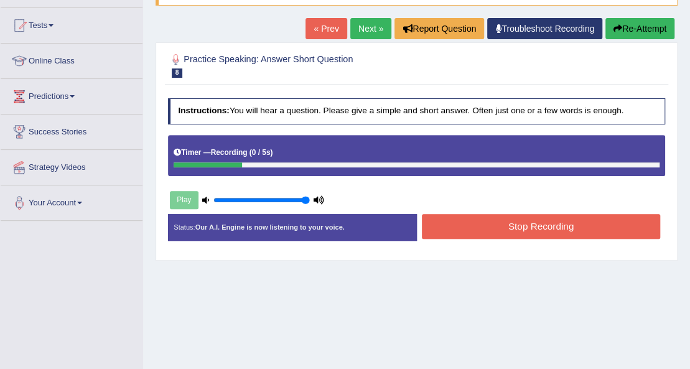
click at [509, 221] on button "Stop Recording" at bounding box center [541, 226] width 238 height 24
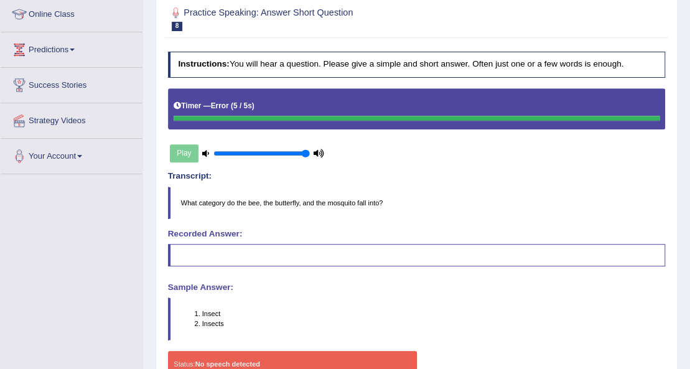
scroll to position [118, 0]
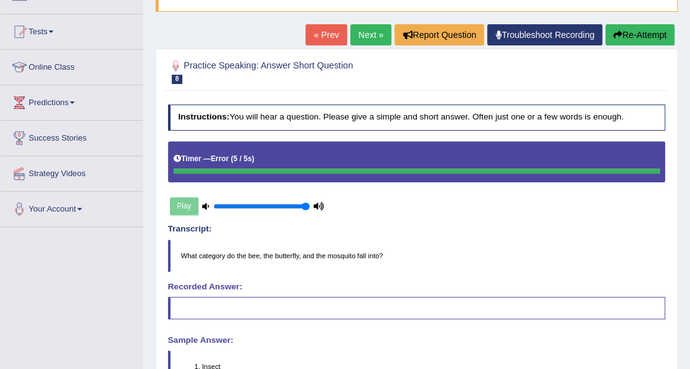
click at [367, 28] on link "Next »" at bounding box center [370, 34] width 41 height 21
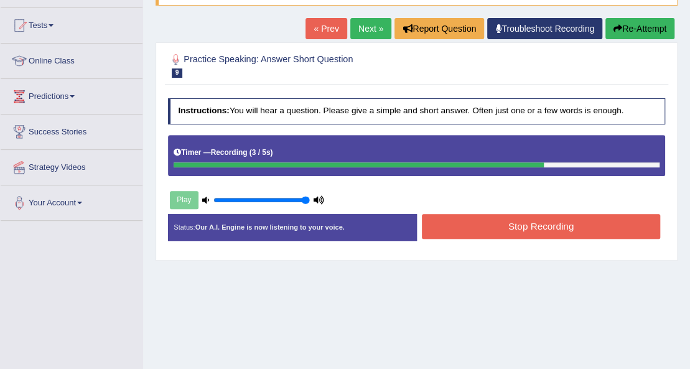
click at [505, 220] on button "Stop Recording" at bounding box center [541, 226] width 238 height 24
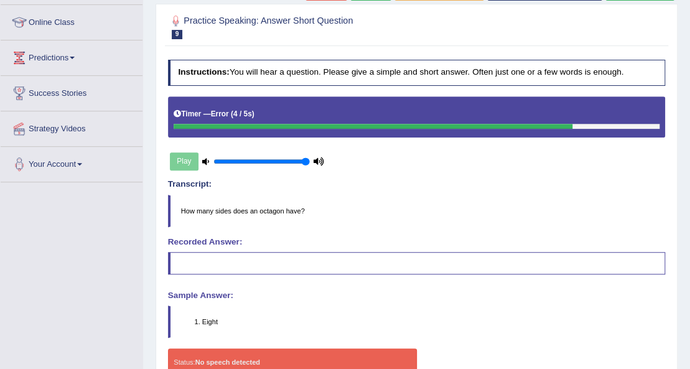
scroll to position [35, 0]
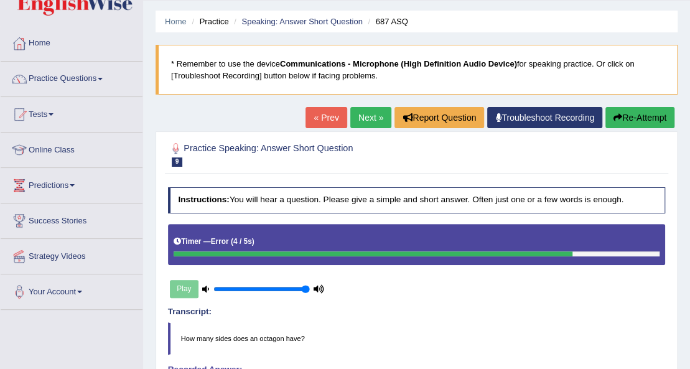
click at [362, 111] on link "Next »" at bounding box center [370, 117] width 41 height 21
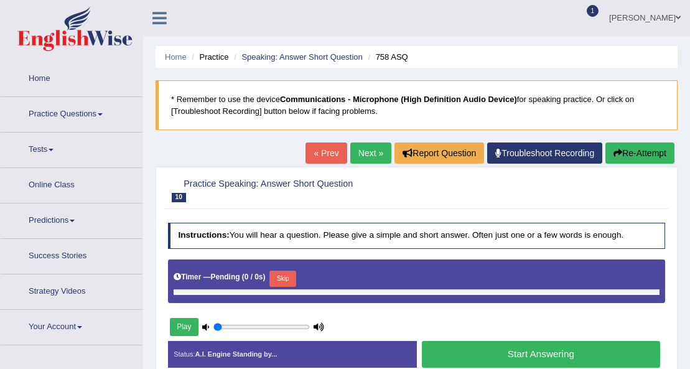
type input "1"
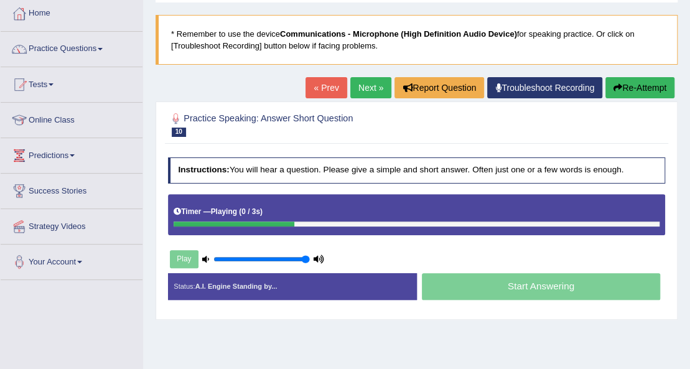
scroll to position [83, 0]
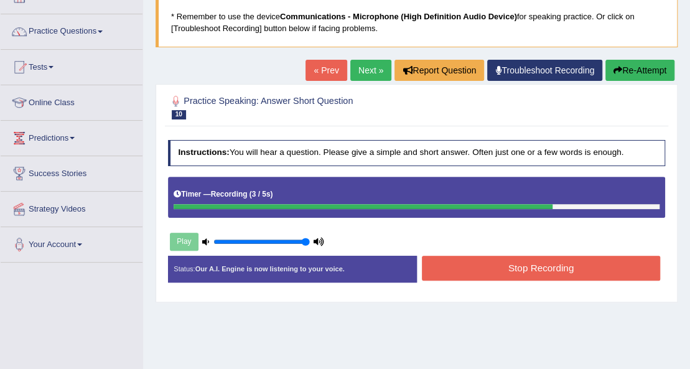
click at [481, 260] on button "Stop Recording" at bounding box center [541, 268] width 238 height 24
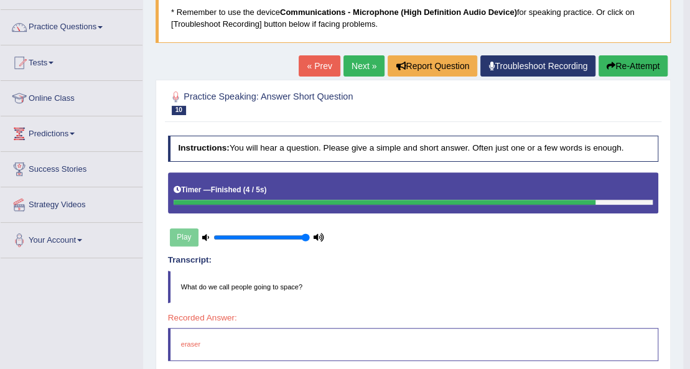
scroll to position [0, 0]
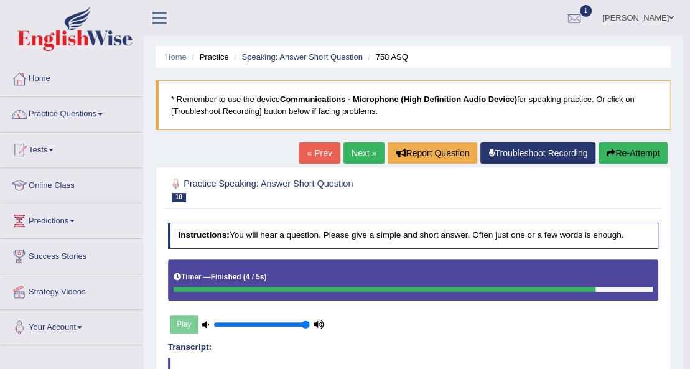
click at [358, 149] on link "Next »" at bounding box center [363, 152] width 41 height 21
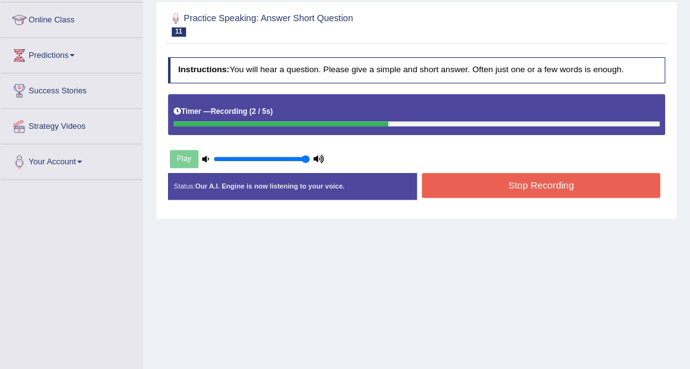
click at [465, 176] on button "Stop Recording" at bounding box center [541, 185] width 238 height 24
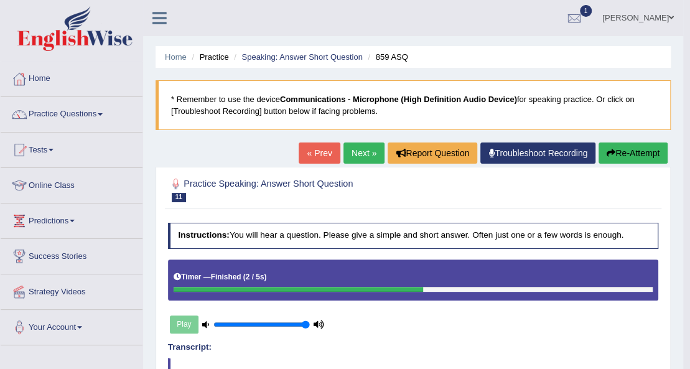
click at [359, 150] on link "Next »" at bounding box center [363, 152] width 41 height 21
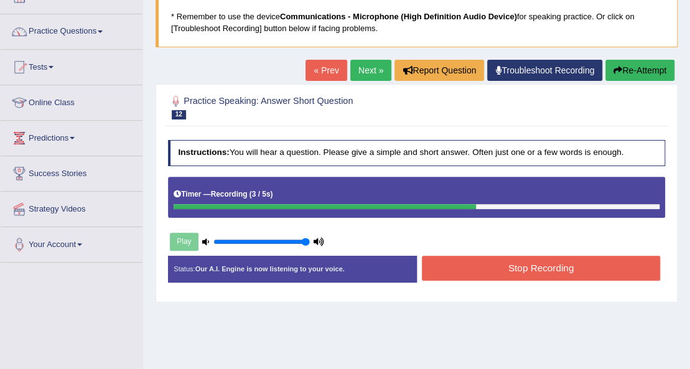
click at [471, 266] on button "Stop Recording" at bounding box center [541, 268] width 238 height 24
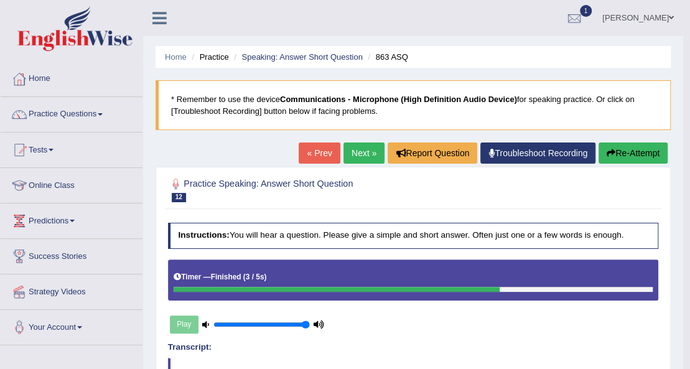
click at [361, 148] on link "Next »" at bounding box center [363, 152] width 41 height 21
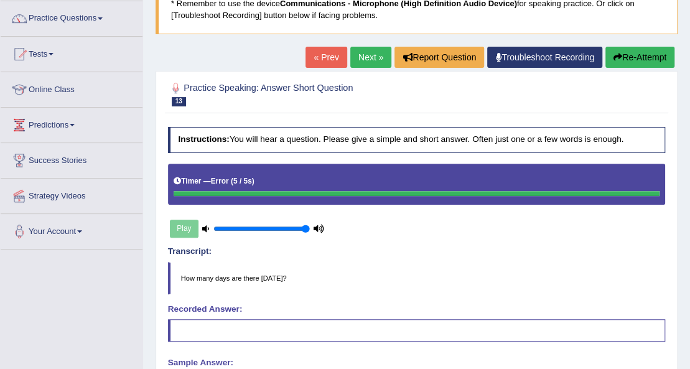
scroll to position [83, 0]
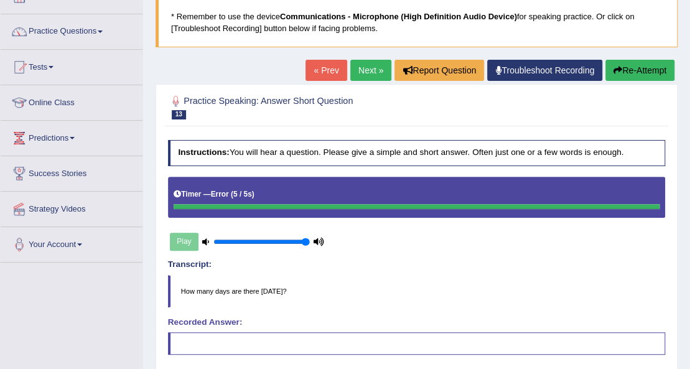
click at [363, 67] on link "Next »" at bounding box center [370, 70] width 41 height 21
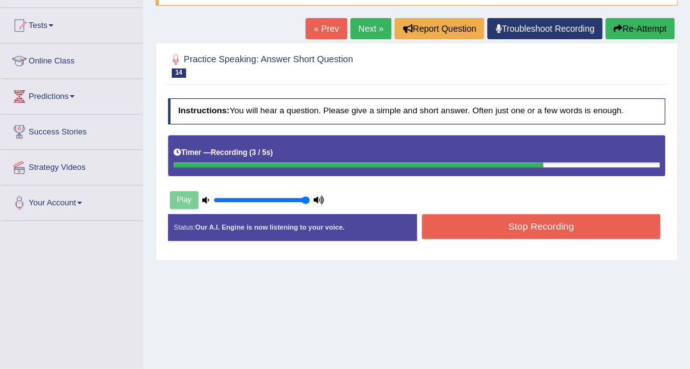
click at [447, 226] on button "Stop Recording" at bounding box center [541, 226] width 238 height 24
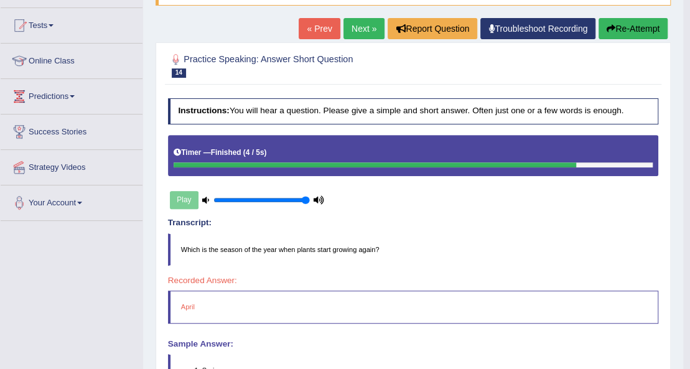
click at [363, 24] on link "Next »" at bounding box center [363, 28] width 41 height 21
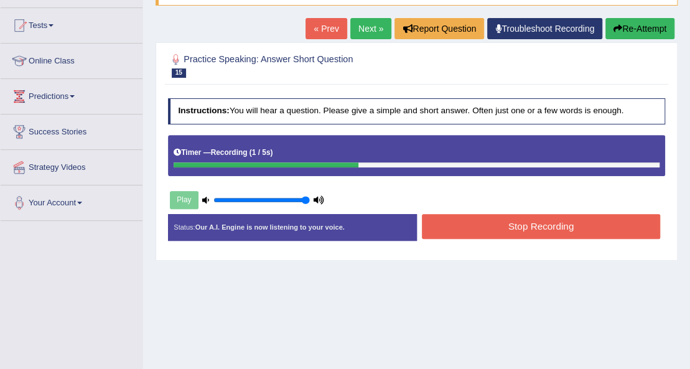
click at [504, 218] on button "Stop Recording" at bounding box center [541, 226] width 238 height 24
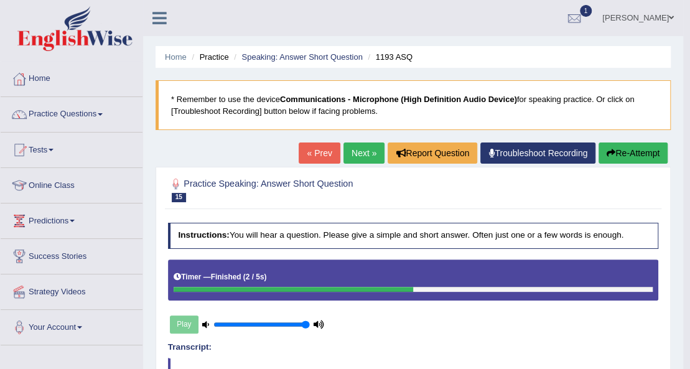
click at [348, 148] on link "Next »" at bounding box center [363, 152] width 41 height 21
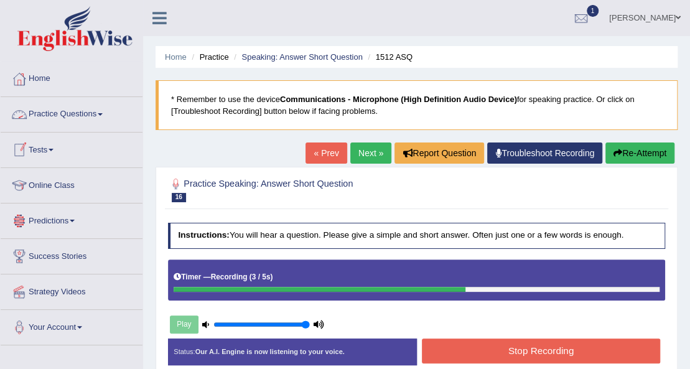
click at [100, 114] on link "Practice Questions" at bounding box center [72, 112] width 142 height 31
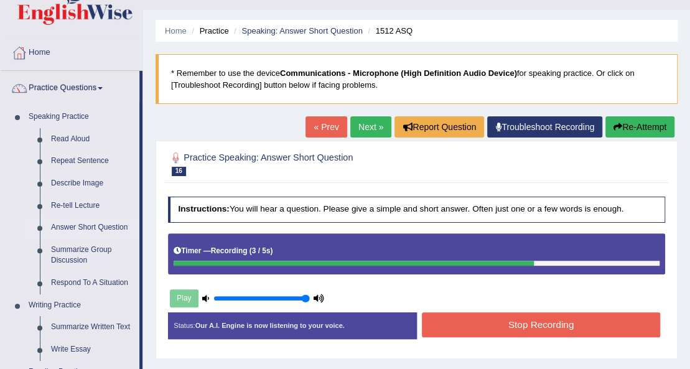
scroll to position [41, 0]
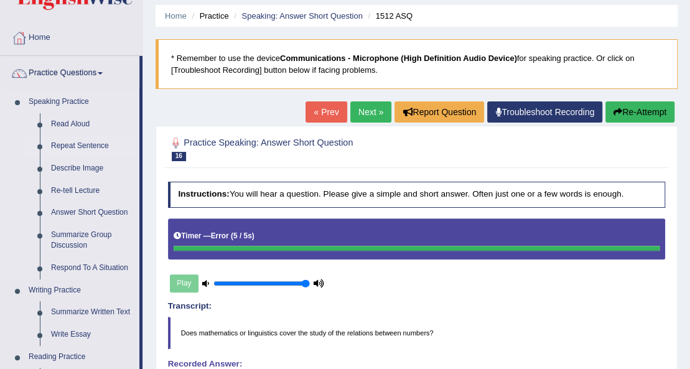
click at [86, 144] on link "Repeat Sentence" at bounding box center [92, 146] width 94 height 22
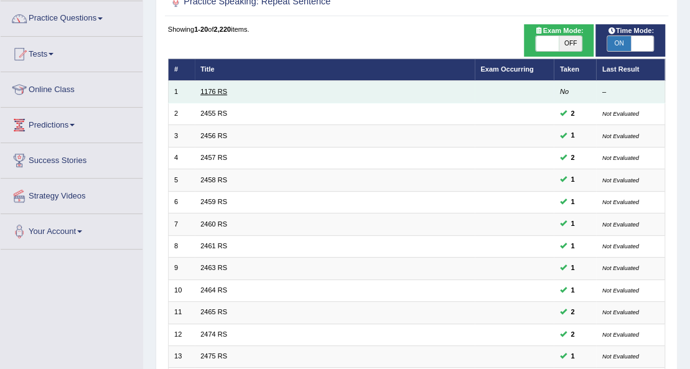
click at [218, 88] on link "1176 RS" at bounding box center [213, 91] width 27 height 7
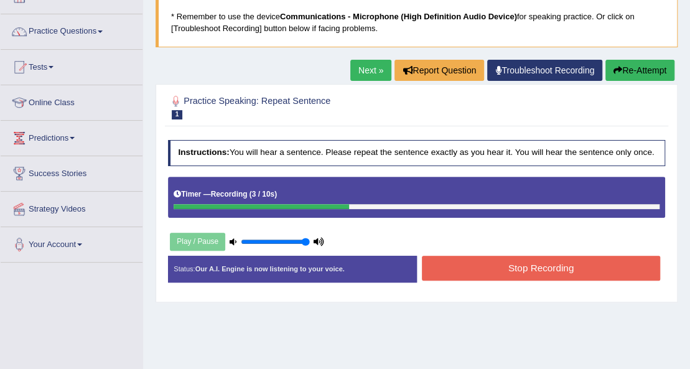
click at [524, 267] on button "Stop Recording" at bounding box center [541, 268] width 238 height 24
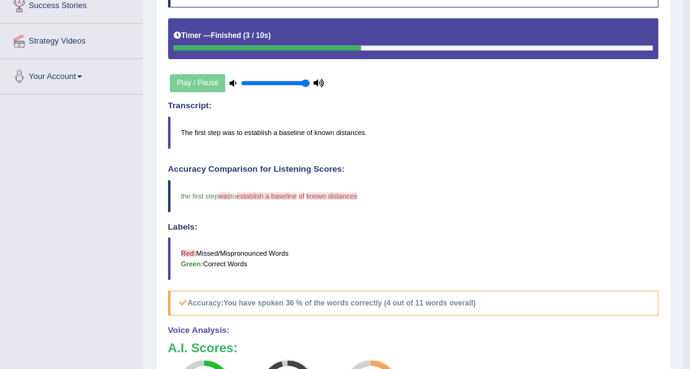
drag, startPoint x: 405, startPoint y: 274, endPoint x: 415, endPoint y: 272, distance: 10.1
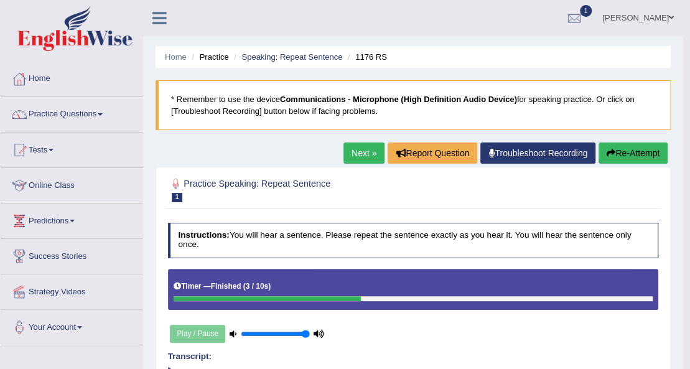
click at [361, 150] on link "Next »" at bounding box center [363, 152] width 41 height 21
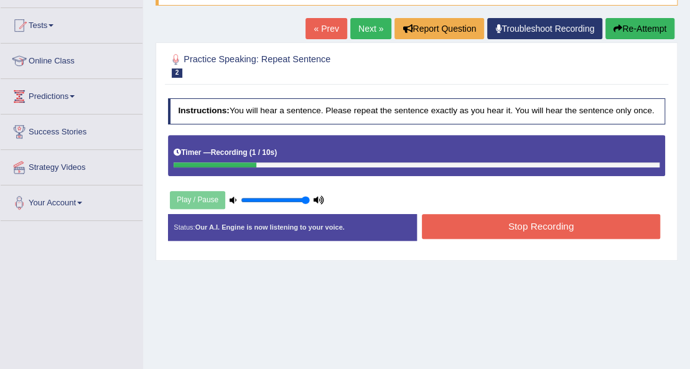
click at [488, 227] on button "Stop Recording" at bounding box center [541, 226] width 238 height 24
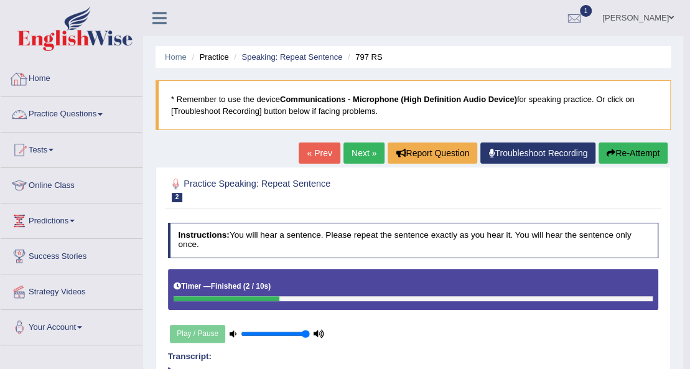
drag, startPoint x: 76, startPoint y: 78, endPoint x: 84, endPoint y: 86, distance: 10.6
click at [77, 79] on link "Home" at bounding box center [72, 77] width 142 height 31
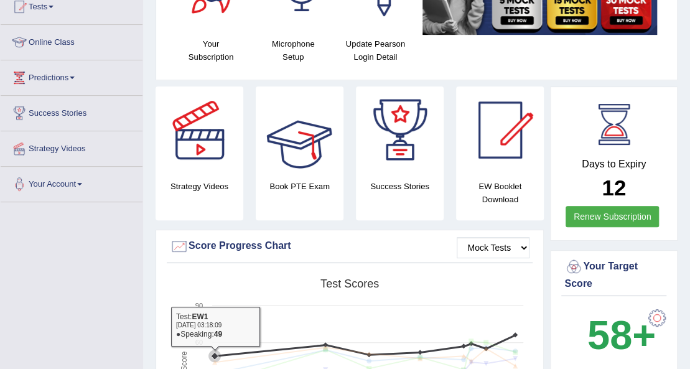
scroll to position [249, 0]
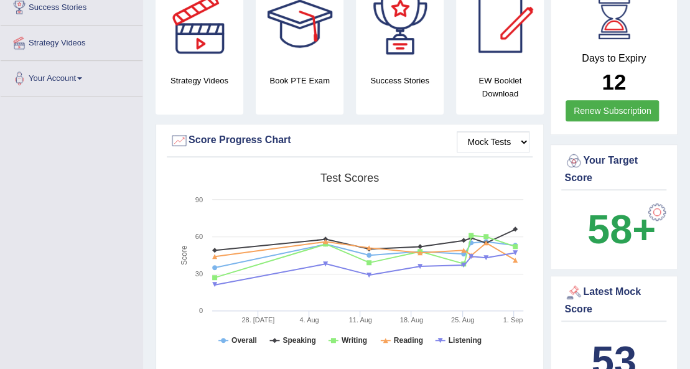
click at [632, 224] on b "58+" at bounding box center [621, 228] width 68 height 45
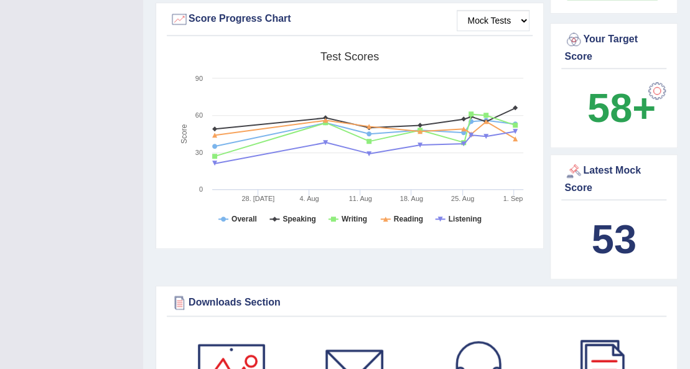
scroll to position [414, 0]
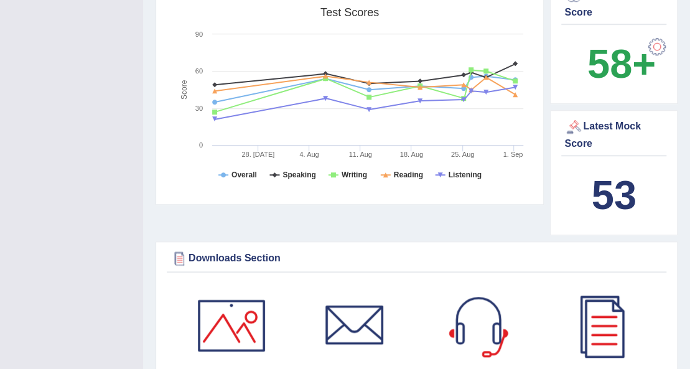
drag, startPoint x: 613, startPoint y: 198, endPoint x: 611, endPoint y: 192, distance: 6.7
click at [612, 193] on b "53" at bounding box center [613, 194] width 45 height 45
drag, startPoint x: 622, startPoint y: 78, endPoint x: 624, endPoint y: 70, distance: 8.5
click at [624, 70] on b "58+" at bounding box center [621, 63] width 68 height 45
click at [659, 42] on div at bounding box center [656, 46] width 25 height 25
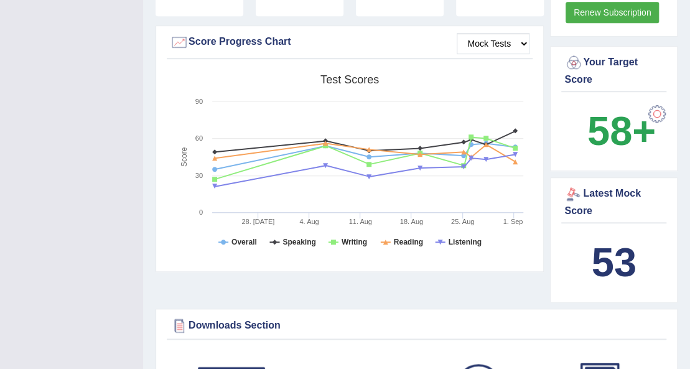
scroll to position [124, 0]
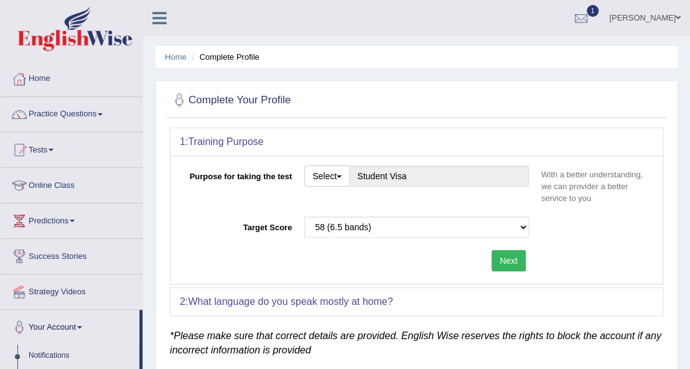
click at [513, 257] on button "Next" at bounding box center [508, 260] width 34 height 21
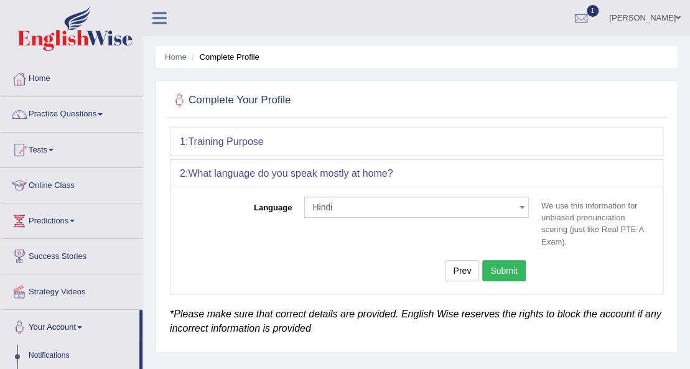
click at [503, 266] on button "Submit" at bounding box center [504, 270] width 44 height 21
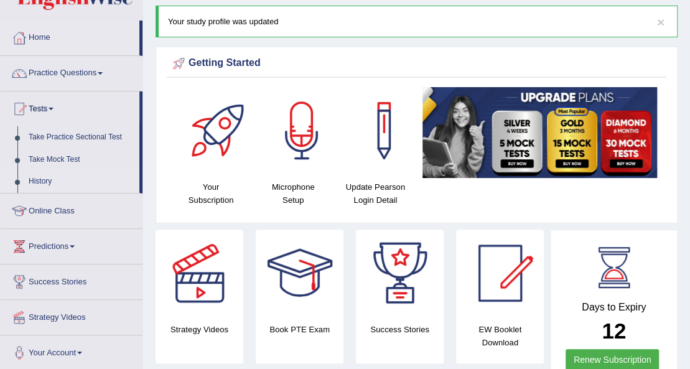
scroll to position [41, 0]
click at [45, 177] on link "History" at bounding box center [81, 181] width 116 height 22
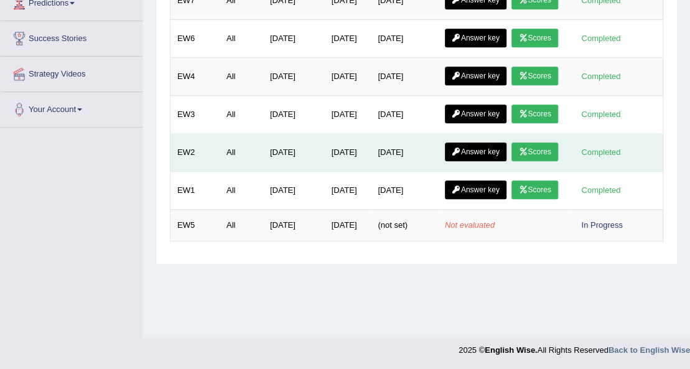
scroll to position [414, 0]
click at [511, 161] on link "Scores" at bounding box center [534, 151] width 46 height 19
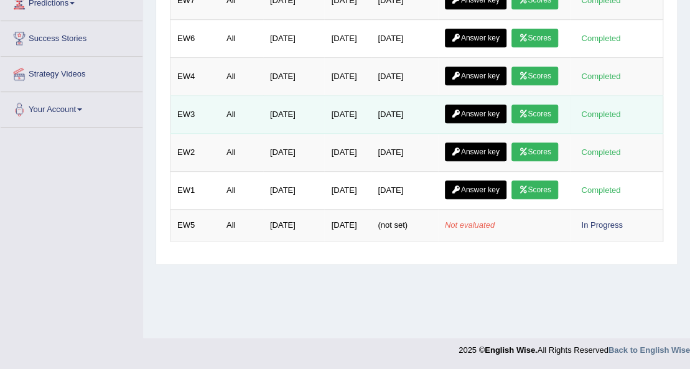
click at [511, 123] on link "Scores" at bounding box center [534, 113] width 46 height 19
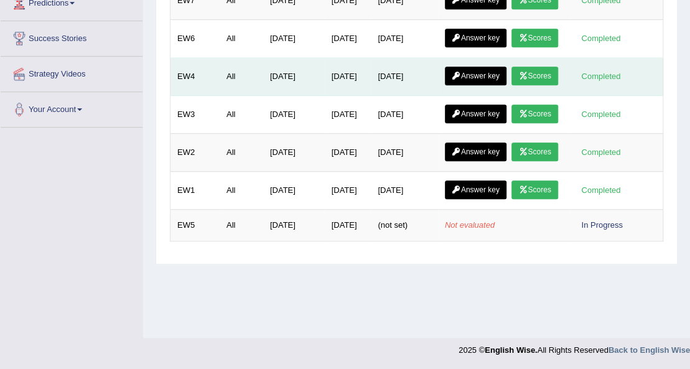
scroll to position [372, 0]
click at [511, 85] on link "Scores" at bounding box center [534, 76] width 46 height 19
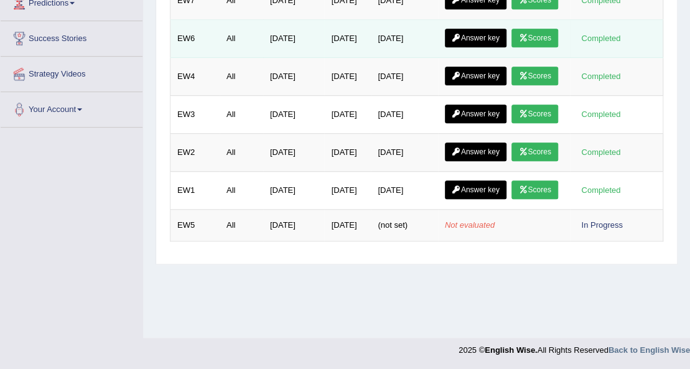
click at [511, 47] on link "Scores" at bounding box center [534, 38] width 46 height 19
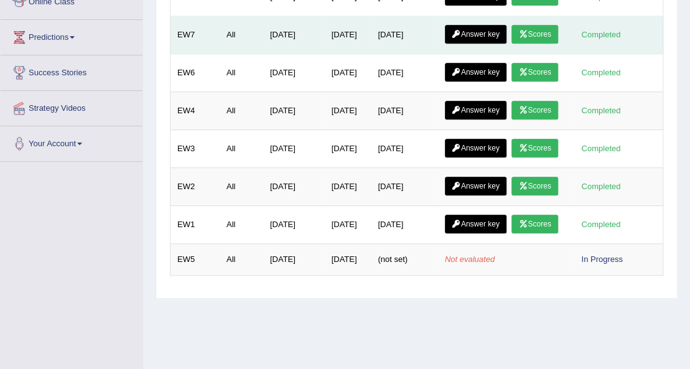
scroll to position [248, 0]
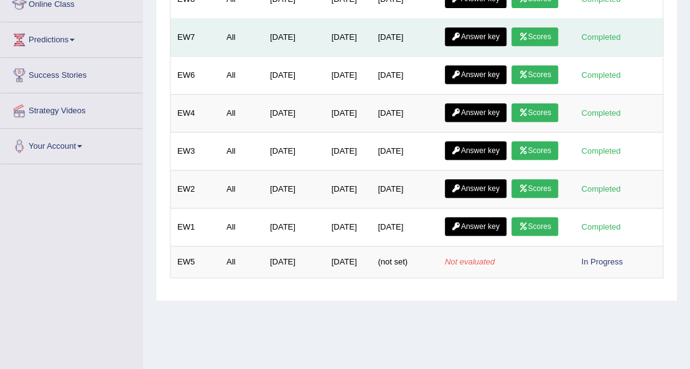
click at [511, 46] on link "Scores" at bounding box center [534, 36] width 46 height 19
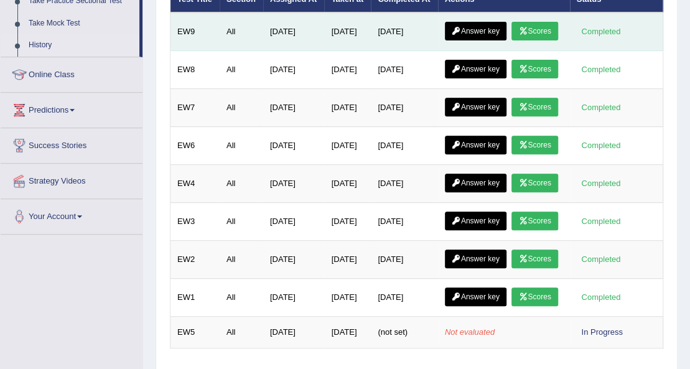
scroll to position [177, 0]
click at [511, 40] on link "Scores" at bounding box center [534, 31] width 46 height 19
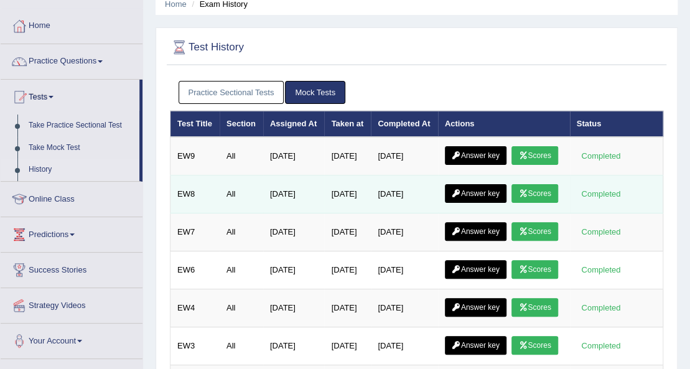
click at [511, 203] on link "Scores" at bounding box center [534, 193] width 46 height 19
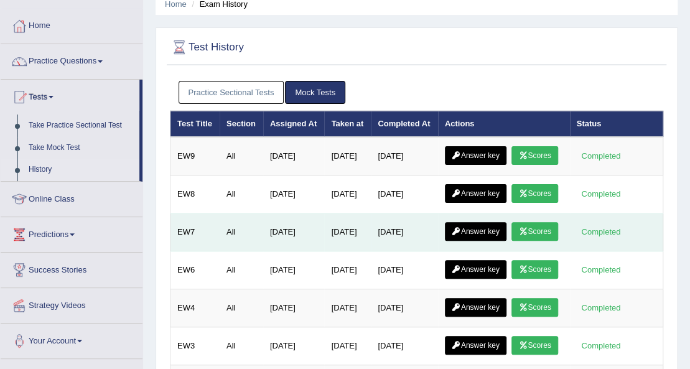
scroll to position [53, 0]
click at [511, 241] on link "Scores" at bounding box center [534, 231] width 46 height 19
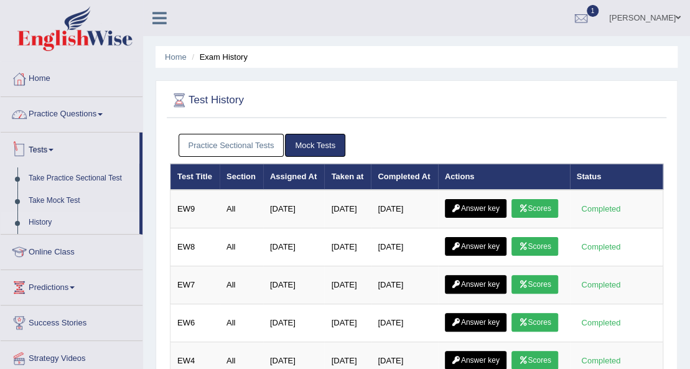
click at [101, 112] on link "Practice Questions" at bounding box center [72, 112] width 142 height 31
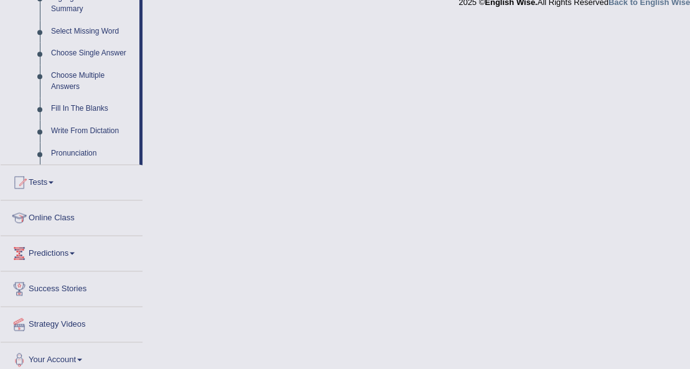
scroll to position [639, 0]
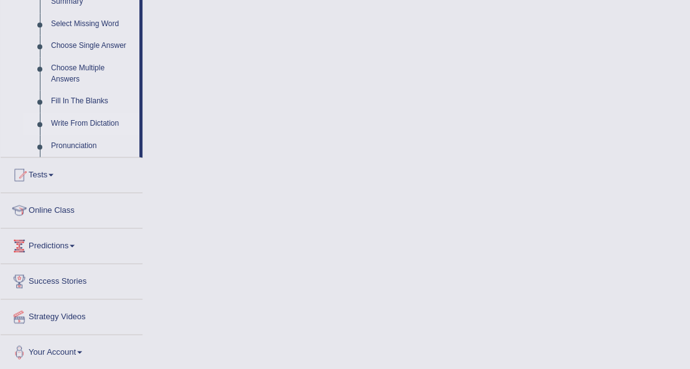
click at [97, 121] on link "Write From Dictation" at bounding box center [92, 124] width 94 height 22
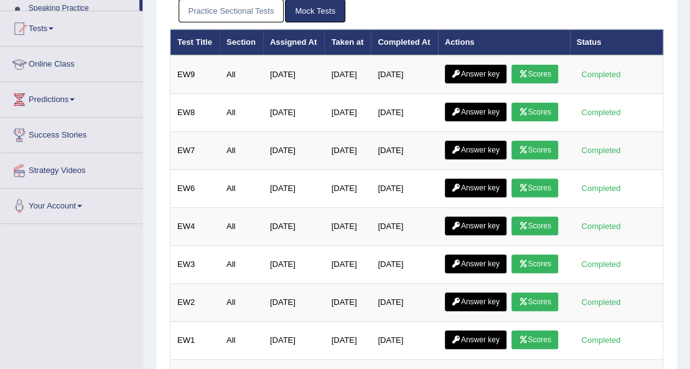
scroll to position [200, 0]
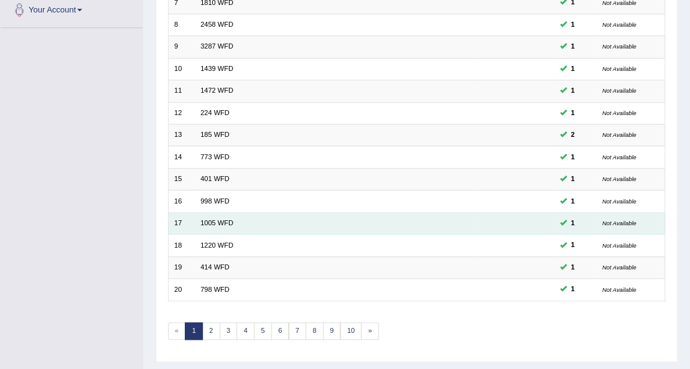
scroll to position [345, 0]
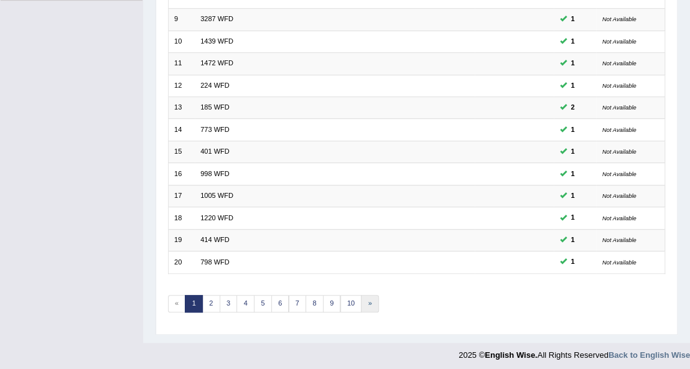
click at [369, 300] on link "»" at bounding box center [370, 303] width 18 height 17
click at [361, 295] on link "»" at bounding box center [370, 303] width 18 height 17
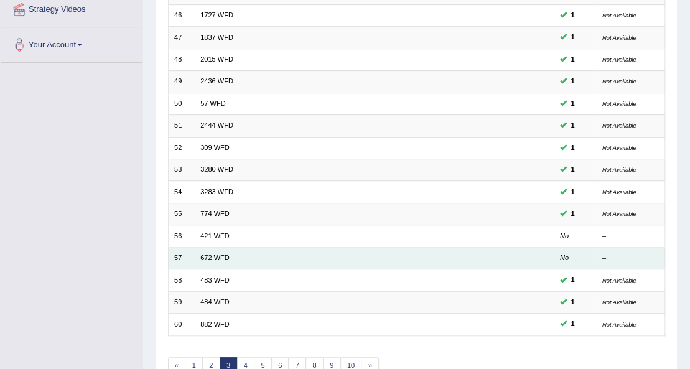
scroll to position [345, 0]
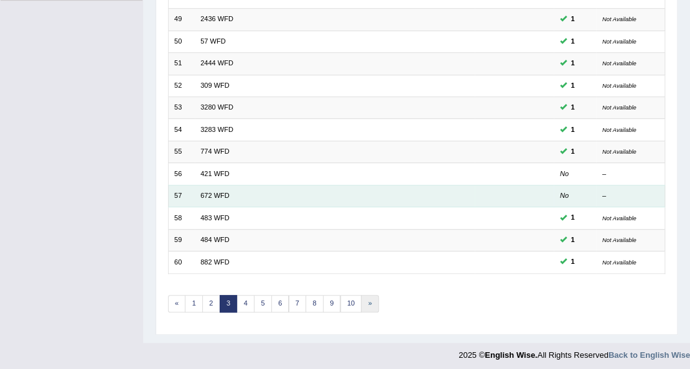
click at [361, 296] on link "»" at bounding box center [370, 303] width 18 height 17
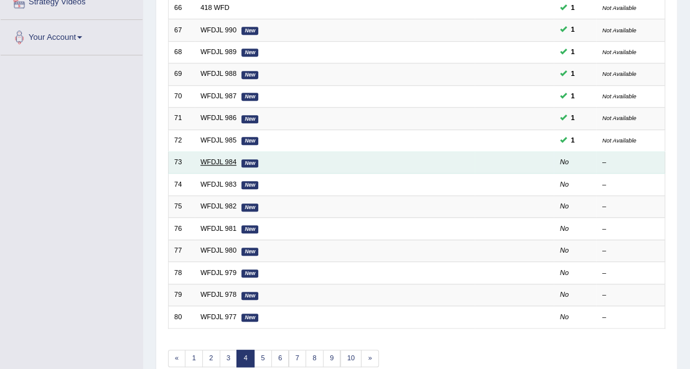
click at [218, 158] on link "WFDJL 984" at bounding box center [218, 161] width 36 height 7
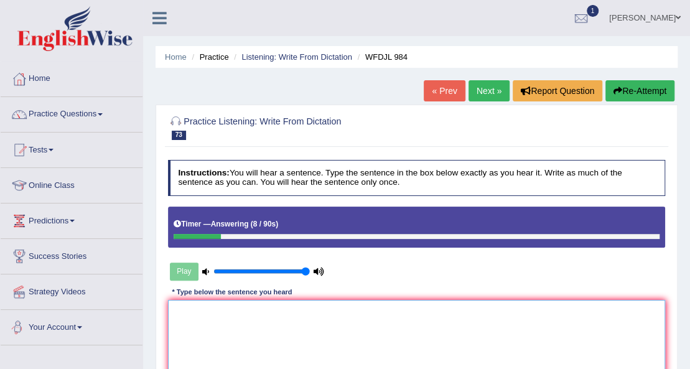
click at [225, 320] on textarea at bounding box center [417, 351] width 498 height 103
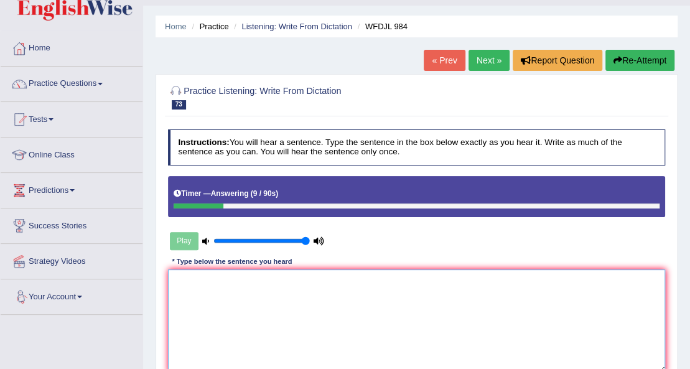
scroll to position [207, 0]
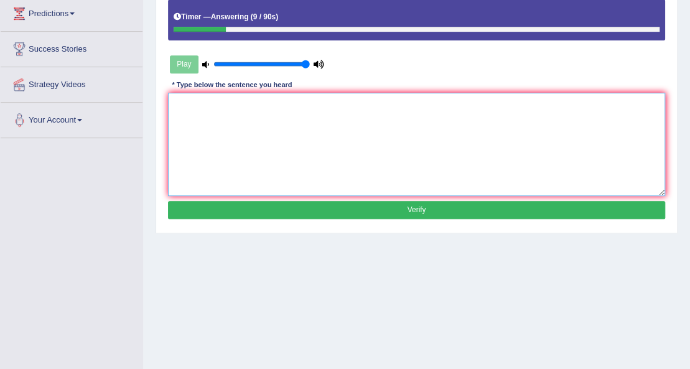
drag, startPoint x: 254, startPoint y: 129, endPoint x: 262, endPoint y: 129, distance: 8.1
click at [255, 129] on textarea at bounding box center [417, 144] width 498 height 103
type textarea "t"
click at [240, 103] on textarea "The assembly deciede the more power" at bounding box center [417, 144] width 498 height 103
drag, startPoint x: 315, startPoint y: 98, endPoint x: 326, endPoint y: 100, distance: 10.6
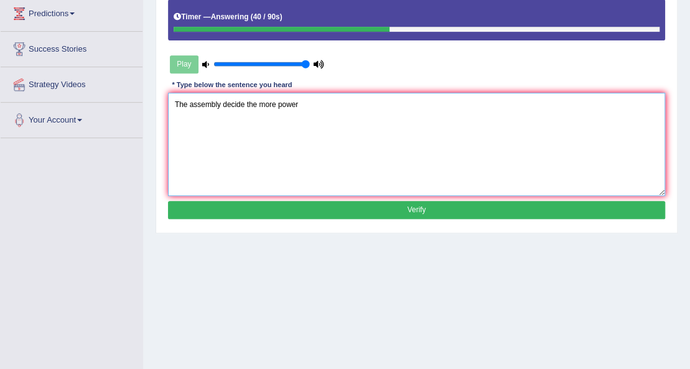
click at [316, 98] on textarea "The assembly decide the more power" at bounding box center [417, 144] width 498 height 103
type textarea "The assembly decide the more power loc."
click at [353, 206] on button "Verify" at bounding box center [417, 210] width 498 height 18
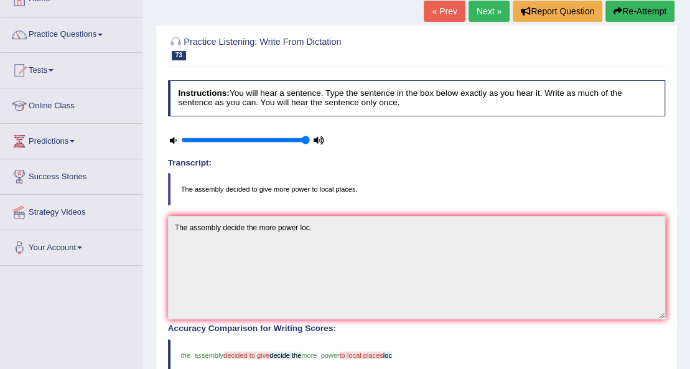
scroll to position [0, 0]
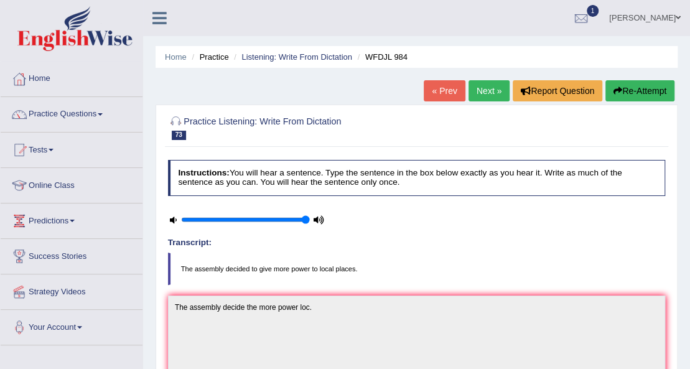
click at [486, 84] on link "Next »" at bounding box center [488, 90] width 41 height 21
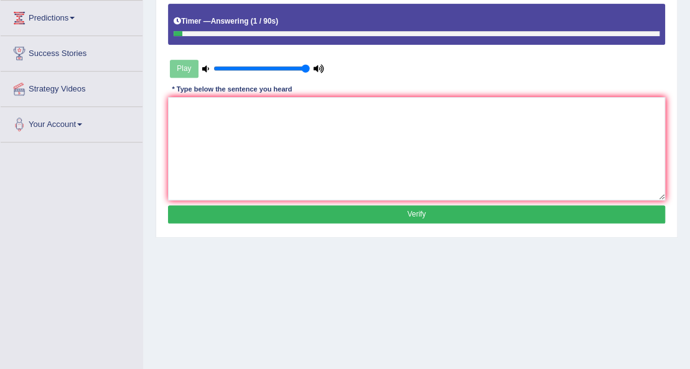
scroll to position [284, 0]
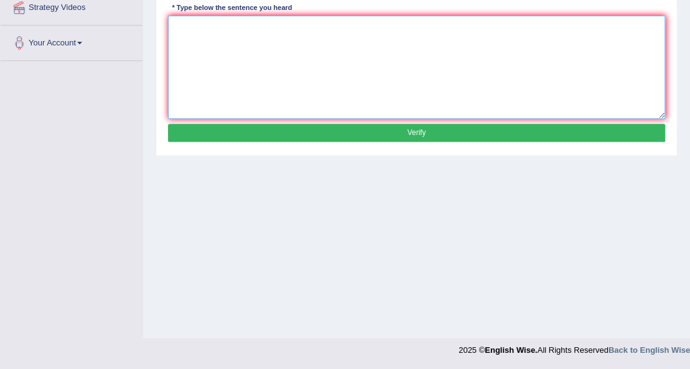
click at [360, 56] on textarea at bounding box center [417, 67] width 498 height 103
type textarea "A"
type textarea "Banks make trying to fast money."
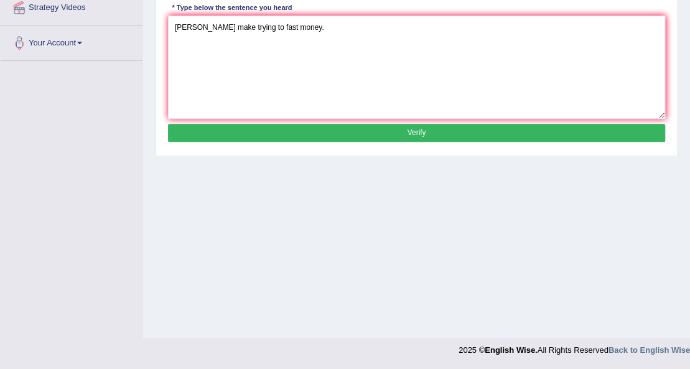
click at [381, 124] on button "Verify" at bounding box center [417, 133] width 498 height 18
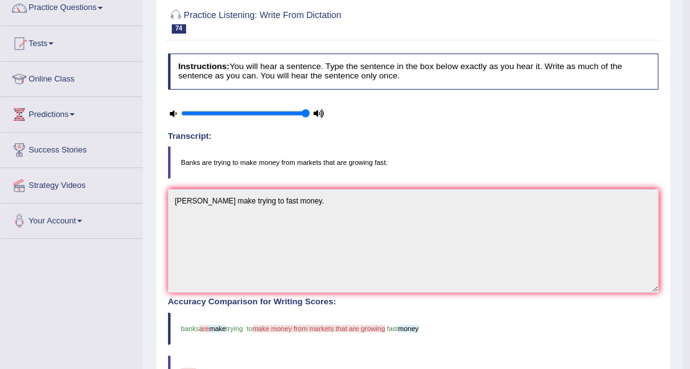
scroll to position [35, 0]
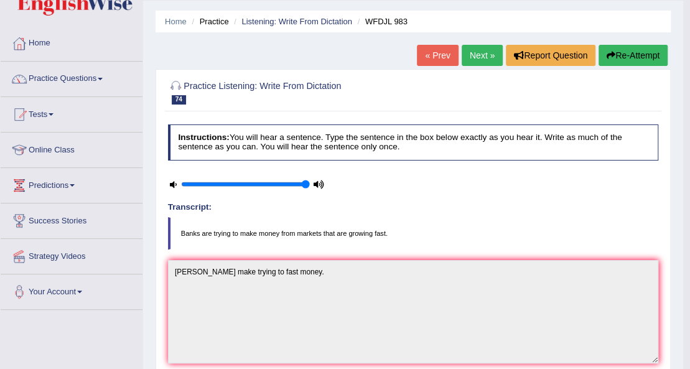
click at [486, 50] on link "Next »" at bounding box center [481, 55] width 41 height 21
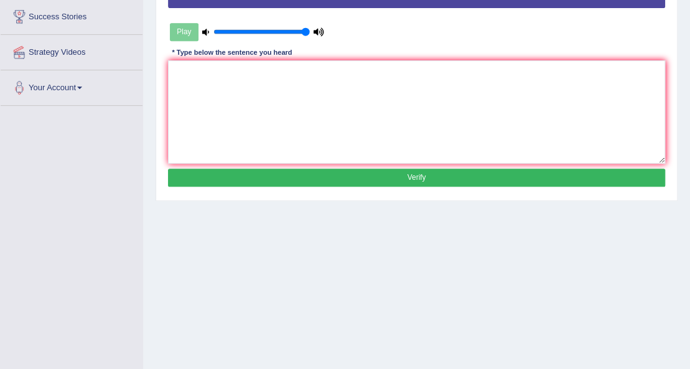
scroll to position [284, 0]
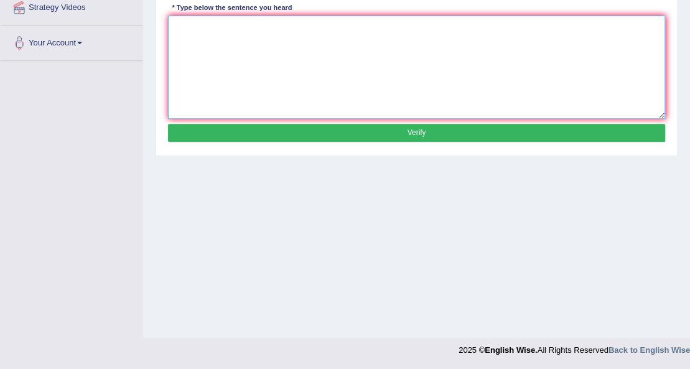
click at [430, 67] on textarea at bounding box center [417, 67] width 498 height 103
type textarea "g"
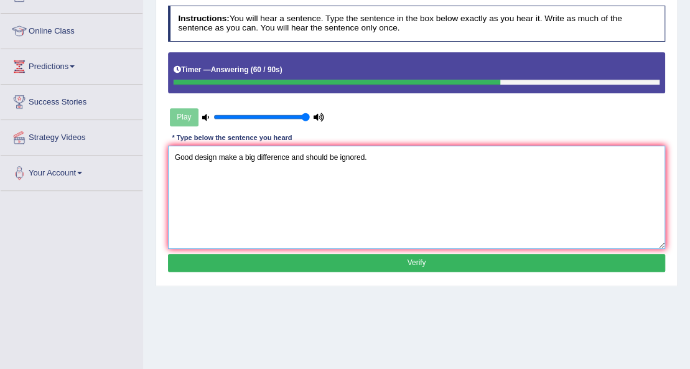
scroll to position [118, 0]
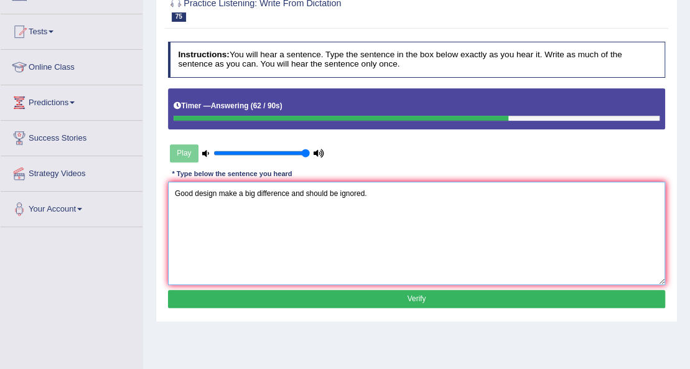
type textarea "Good design make a big difference and should be ignored."
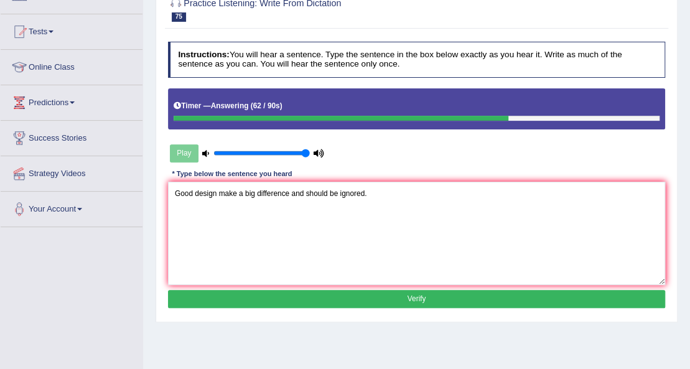
click at [364, 297] on button "Verify" at bounding box center [417, 299] width 498 height 18
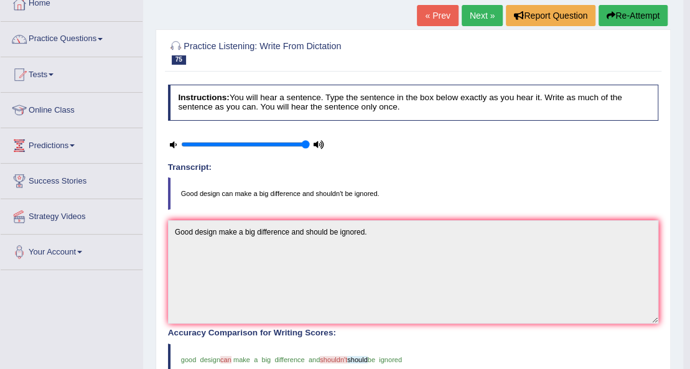
scroll to position [0, 0]
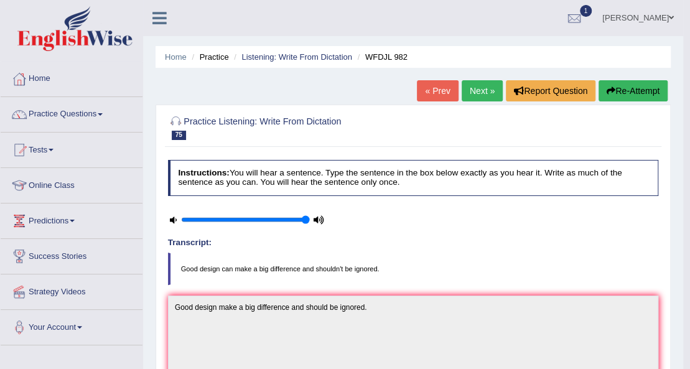
click at [479, 91] on link "Next »" at bounding box center [481, 90] width 41 height 21
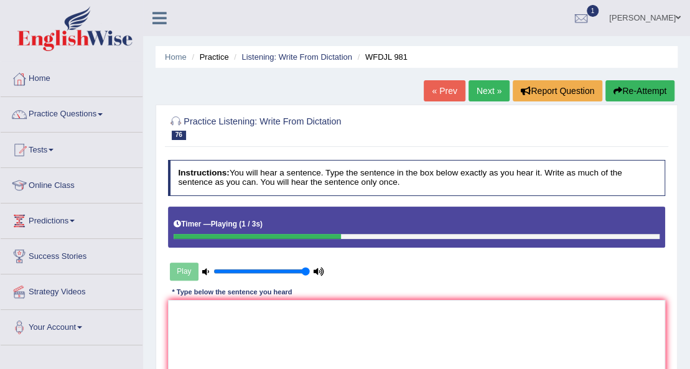
scroll to position [284, 0]
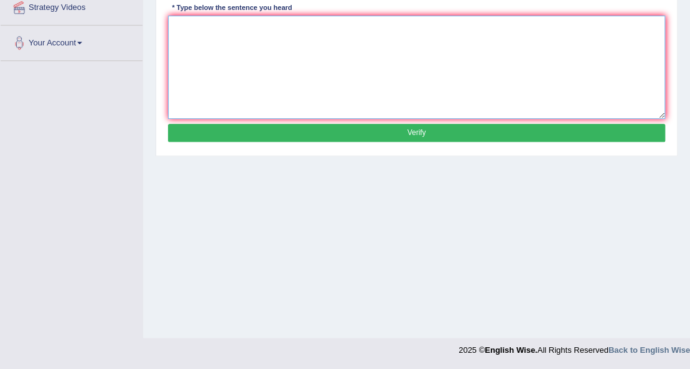
click at [479, 75] on textarea at bounding box center [417, 67] width 498 height 103
type textarea "e"
type textarea "t"
type textarea "Trees in the city too much the rain water."
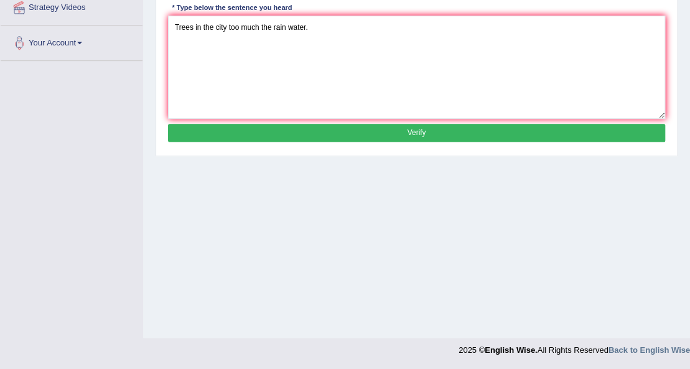
click at [396, 124] on button "Verify" at bounding box center [417, 133] width 498 height 18
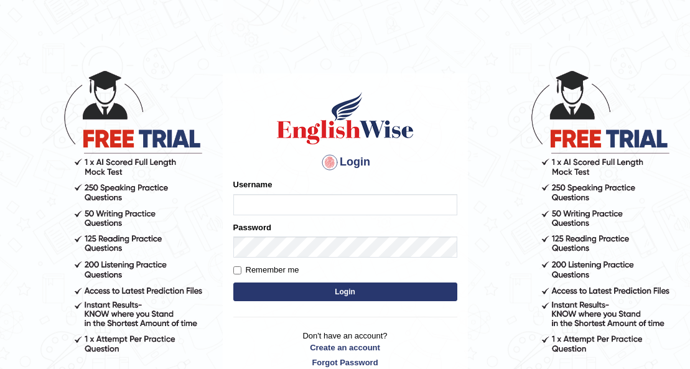
click at [257, 195] on input "Username" at bounding box center [345, 204] width 224 height 21
type input "0415313655"
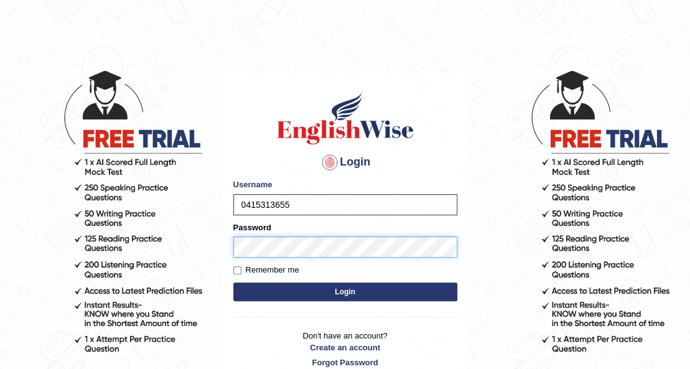
click at [233, 282] on button "Login" at bounding box center [345, 291] width 224 height 19
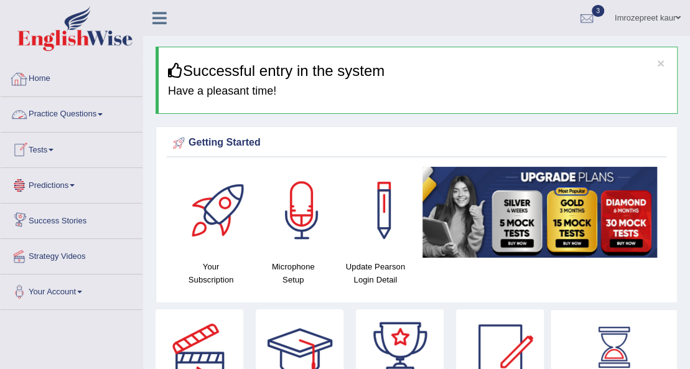
click at [68, 115] on link "Practice Questions" at bounding box center [72, 112] width 142 height 31
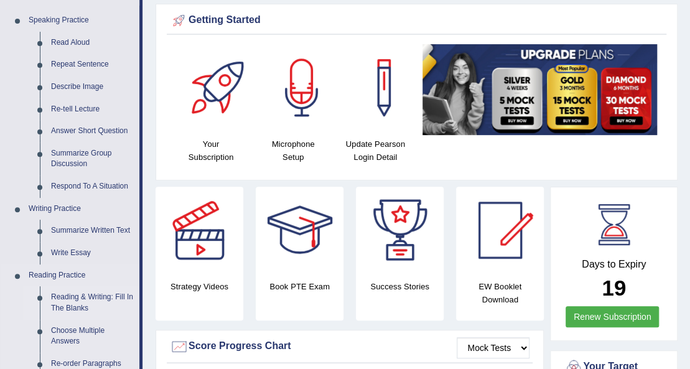
scroll to position [165, 0]
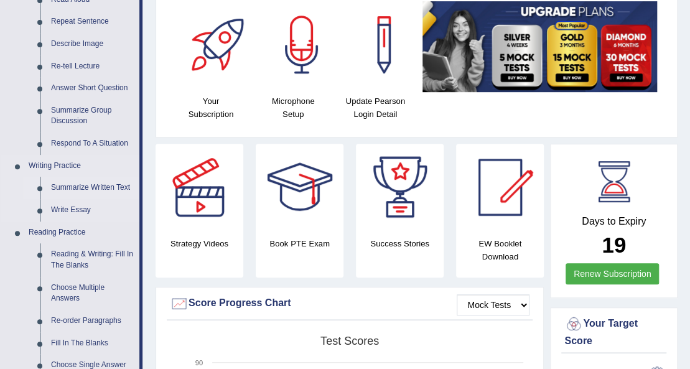
click at [81, 183] on link "Summarize Written Text" at bounding box center [92, 188] width 94 height 22
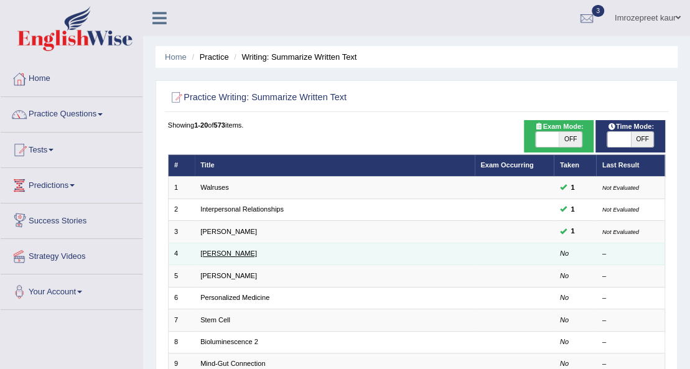
click at [216, 252] on link "[PERSON_NAME]" at bounding box center [228, 252] width 57 height 7
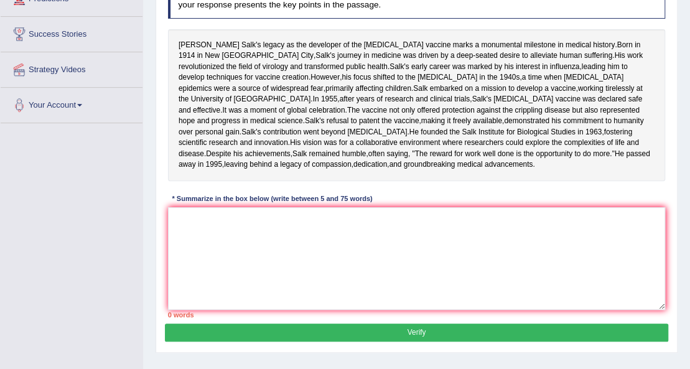
scroll to position [160, 0]
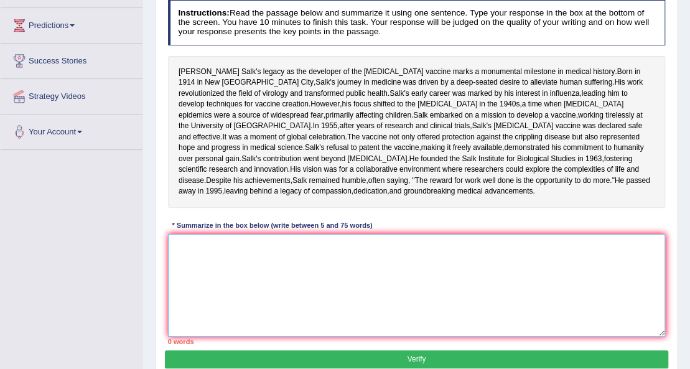
click at [218, 292] on textarea at bounding box center [417, 285] width 498 height 103
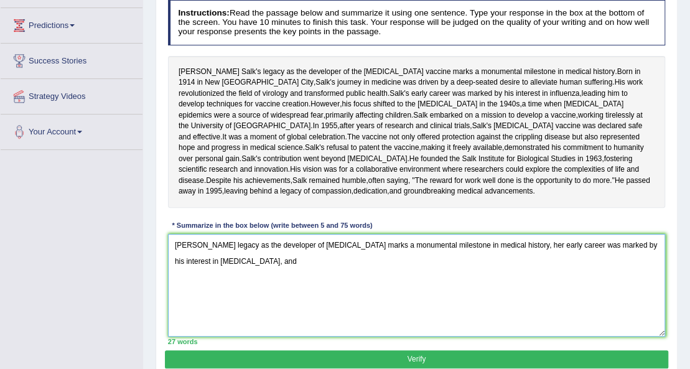
click at [529, 299] on textarea "Jonas Salk's legacy as the developer of polio vaccine marks a monumental milest…" at bounding box center [417, 285] width 498 height 103
click at [264, 328] on textarea "Jonas Salk's legacy as the developer of polio vaccine marks a monumental milest…" at bounding box center [417, 285] width 498 height 103
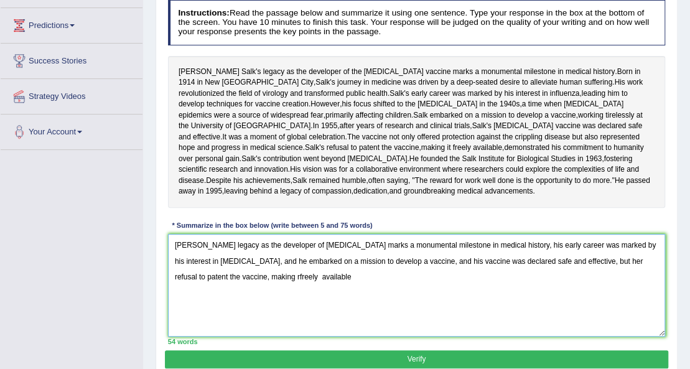
click at [251, 330] on textarea "Jonas Salk's legacy as the developer of polio vaccine marks a monumental milest…" at bounding box center [417, 285] width 498 height 103
click at [231, 331] on textarea "Jonas Salk's legacy as the developer of polio vaccine marks a monumental milest…" at bounding box center [417, 285] width 498 height 103
click at [286, 335] on textarea "Jonas Salk's legacy as the developer of polio vaccine marks a monumental milest…" at bounding box center [417, 285] width 498 height 103
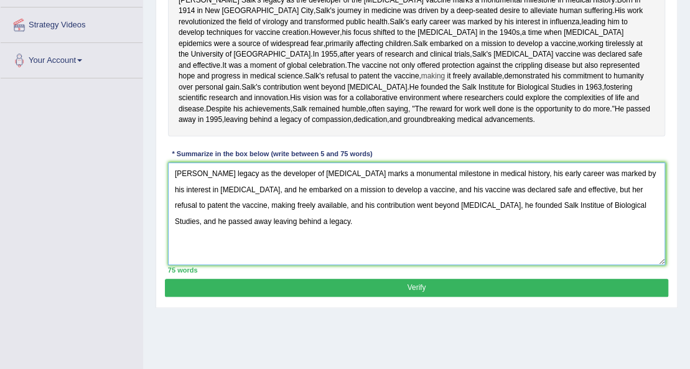
scroll to position [243, 0]
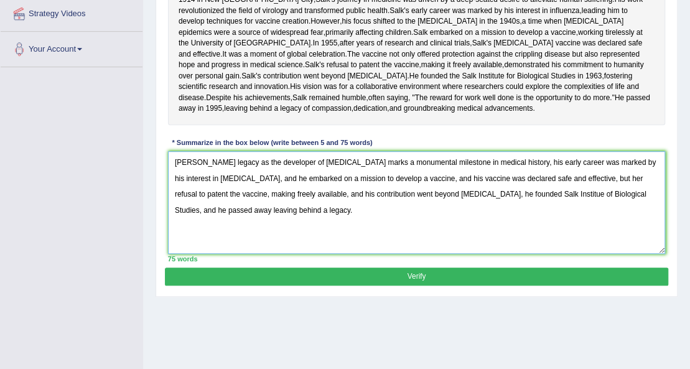
type textarea "Jonas Salk's legacy as the developer of polio vaccine marks a monumental milest…"
click at [190, 285] on button "Verify" at bounding box center [416, 276] width 502 height 18
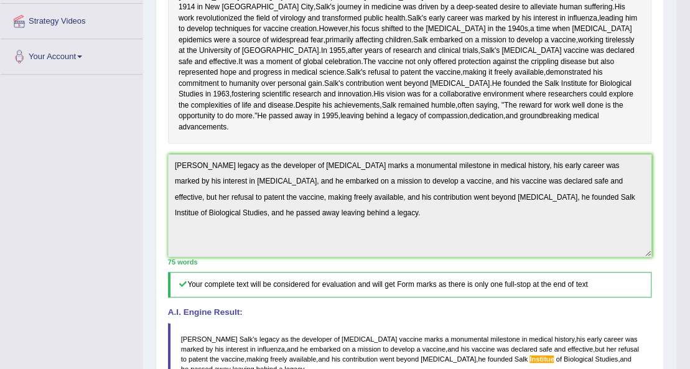
scroll to position [83, 0]
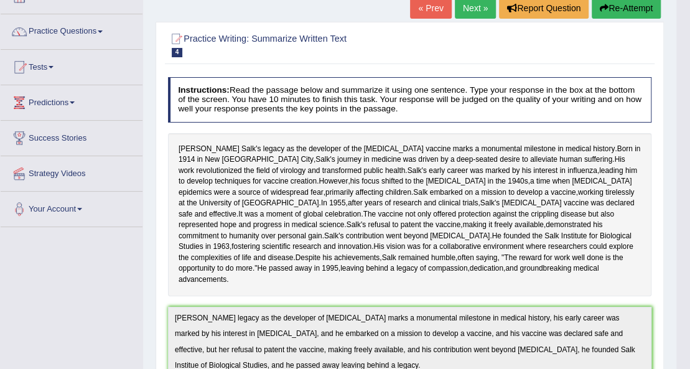
click at [457, 11] on link "Next »" at bounding box center [475, 8] width 41 height 21
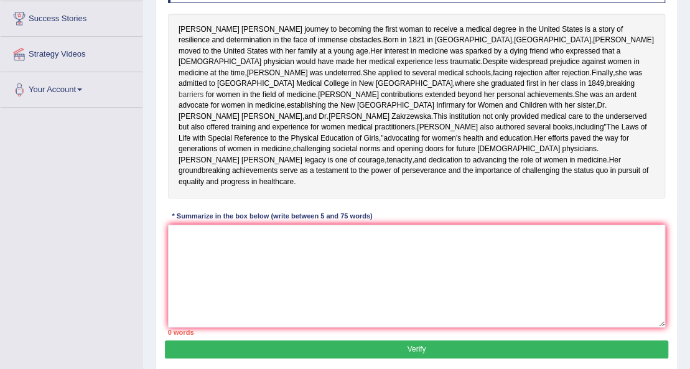
scroll to position [211, 0]
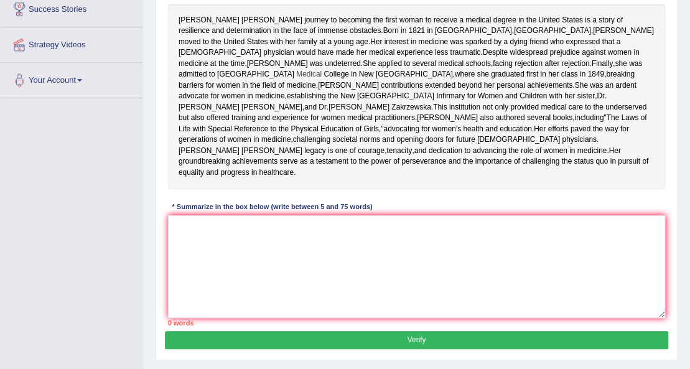
drag, startPoint x: 322, startPoint y: 73, endPoint x: 387, endPoint y: 80, distance: 65.0
click at [387, 80] on div "Elizabeth Blackwell's journey to becoming the first woman to receive a medical …" at bounding box center [417, 96] width 498 height 185
click at [198, 286] on textarea at bounding box center [417, 266] width 498 height 103
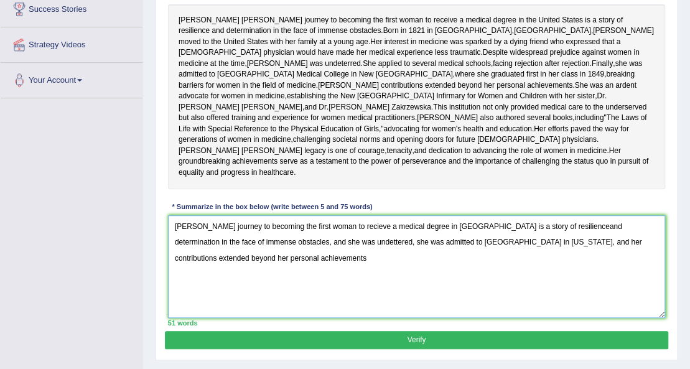
click at [199, 281] on textarea "Elizabet Blackwell's journey to becoming the first woman to recieve a medical d…" at bounding box center [417, 266] width 498 height 103
click at [200, 282] on textarea "Elizabet Blackwell's journey to becoming the first woman to recieve a medical d…" at bounding box center [417, 266] width 498 height 103
click at [597, 279] on textarea "Elizabeth Blackwell's journey to becoming the first woman to recieve a medical …" at bounding box center [417, 266] width 498 height 103
click at [331, 312] on textarea "Elizabeth Blackwell's journey to becoming the first woman to recieve a medical …" at bounding box center [417, 266] width 498 height 103
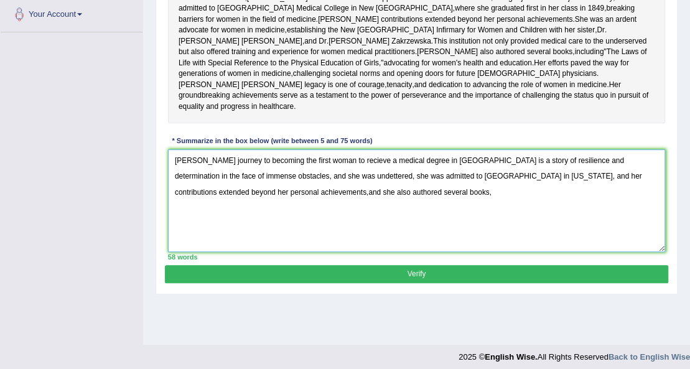
scroll to position [295, 0]
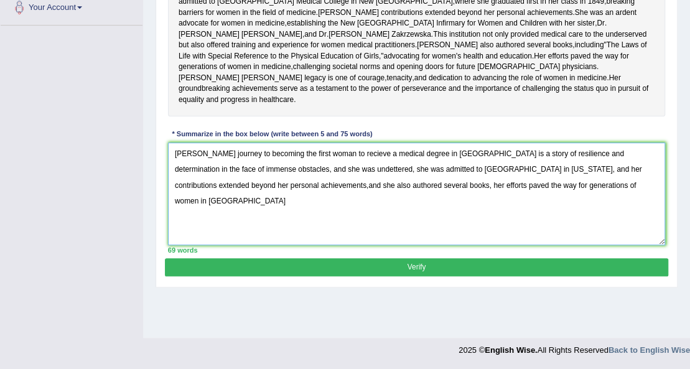
drag, startPoint x: 192, startPoint y: 246, endPoint x: 221, endPoint y: 269, distance: 37.3
click at [195, 245] on textarea "Elizabeth Blackwell's journey to becoming the first woman to recieve a medical …" at bounding box center [417, 193] width 498 height 103
click at [655, 226] on textarea "Elizabeth Blackwell's journey to becoming the first woman to recieve a medical …" at bounding box center [417, 193] width 498 height 103
click at [379, 211] on textarea "Elizabeth Blackwell's journey to becoming the first woman to recieve a medical …" at bounding box center [417, 193] width 498 height 103
type textarea "Elizabeth Blackwell's journey to becoming the first woman to recieve a medical …"
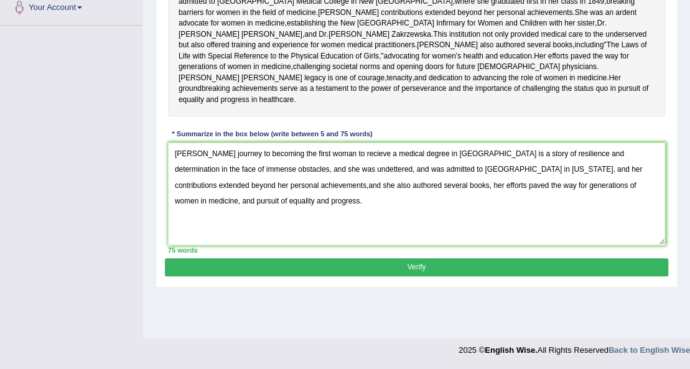
click at [407, 276] on button "Verify" at bounding box center [416, 267] width 502 height 18
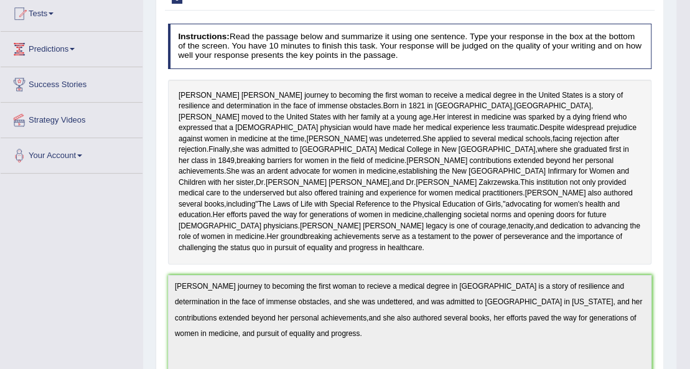
scroll to position [0, 0]
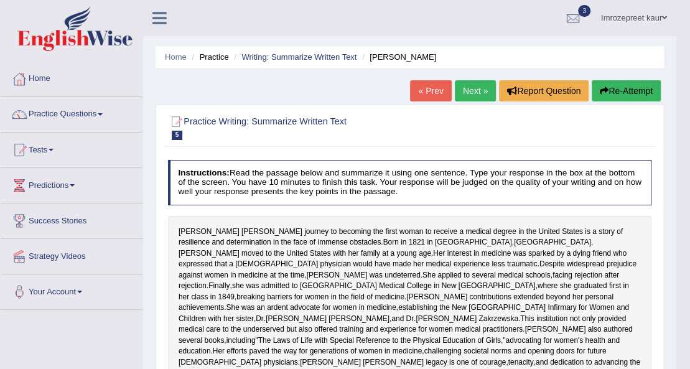
click at [475, 86] on link "Next »" at bounding box center [475, 90] width 41 height 21
